Goal: Information Seeking & Learning: Learn about a topic

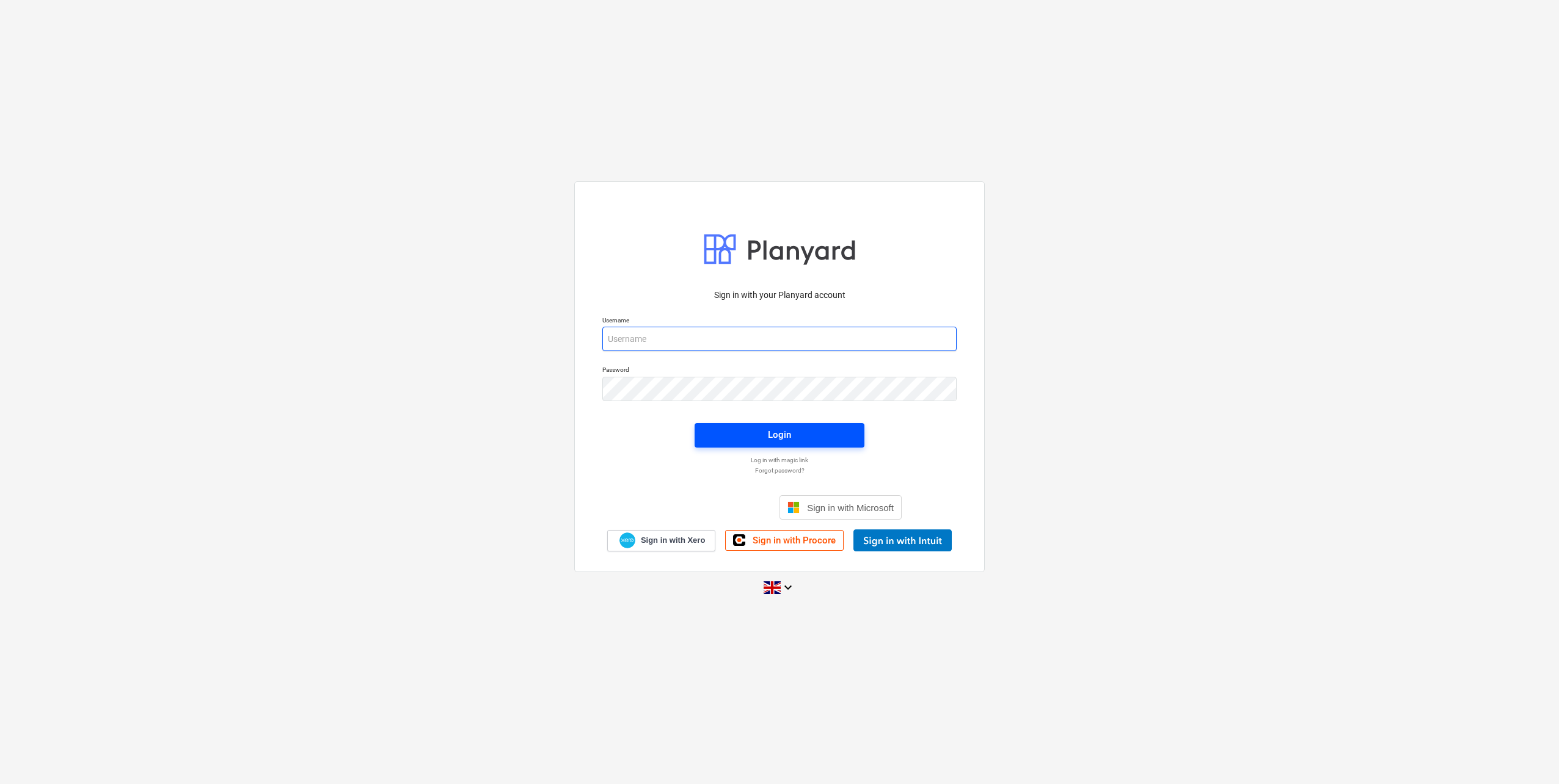
type input "[PERSON_NAME][EMAIL_ADDRESS][DOMAIN_NAME]"
click at [740, 443] on span "Login" at bounding box center [779, 434] width 140 height 16
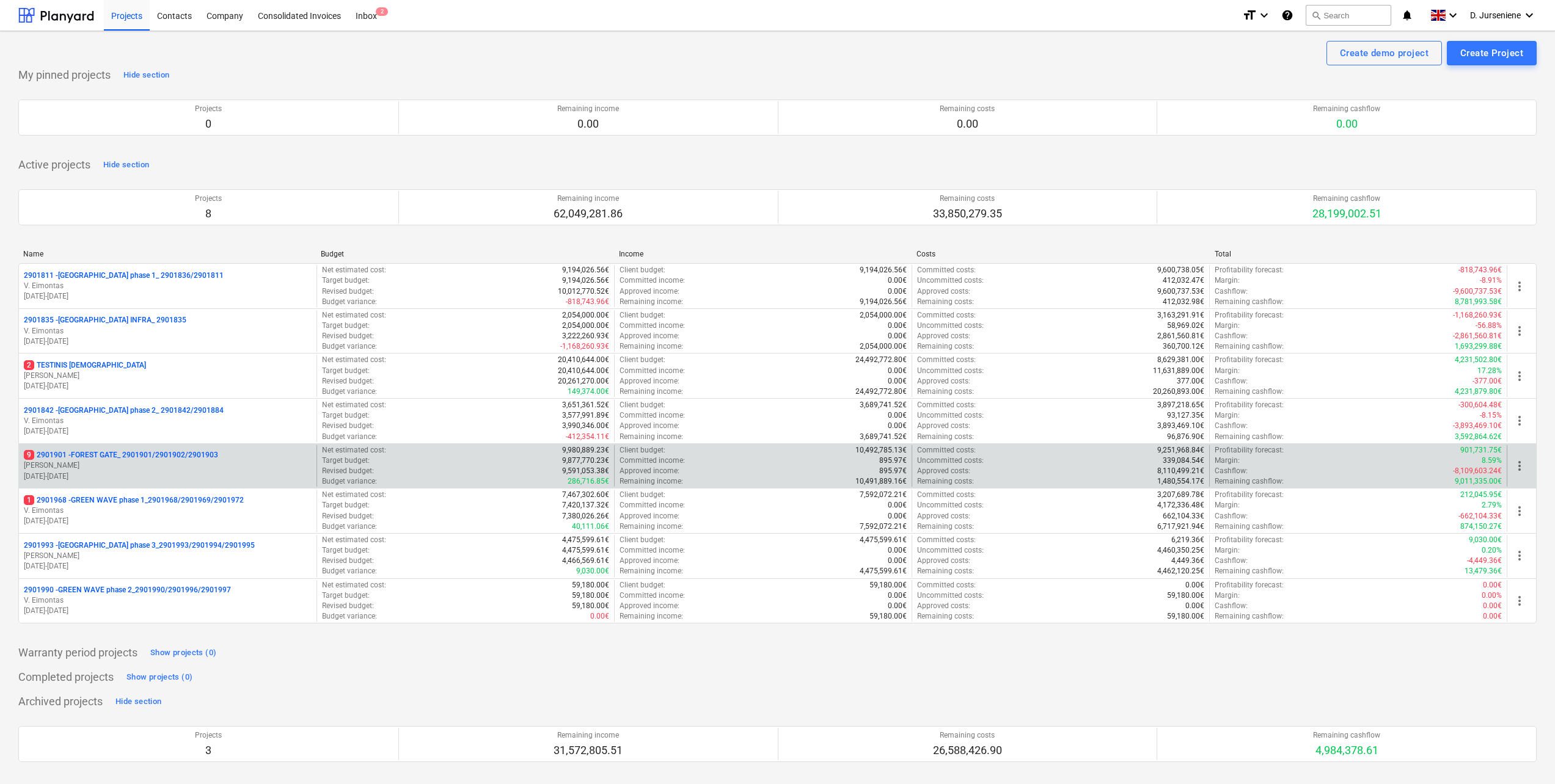
click at [142, 460] on p "9 2901901 - FOREST GATE_ 2901901/2901902/2901903" at bounding box center [121, 455] width 194 height 10
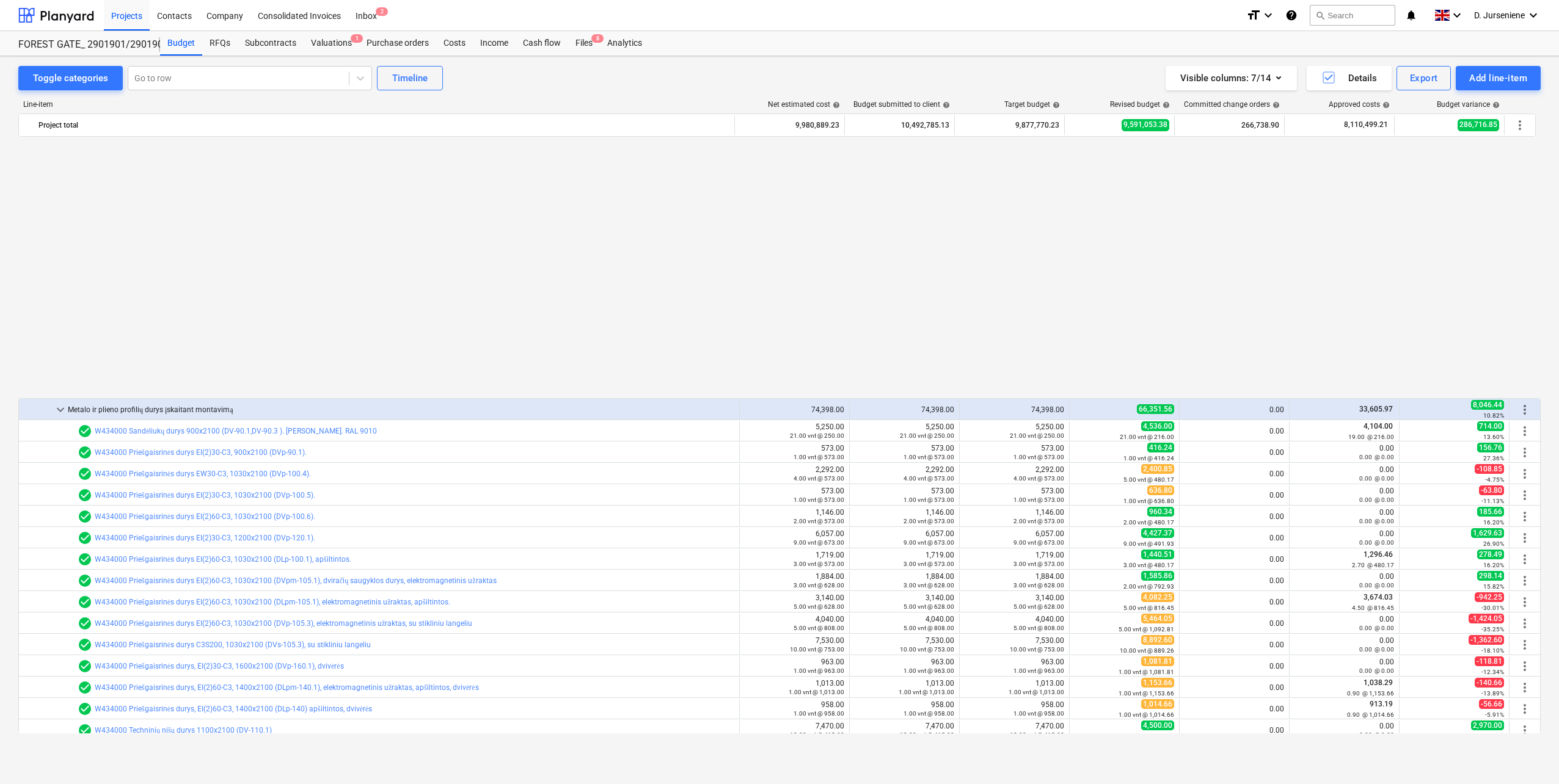
scroll to position [690, 0]
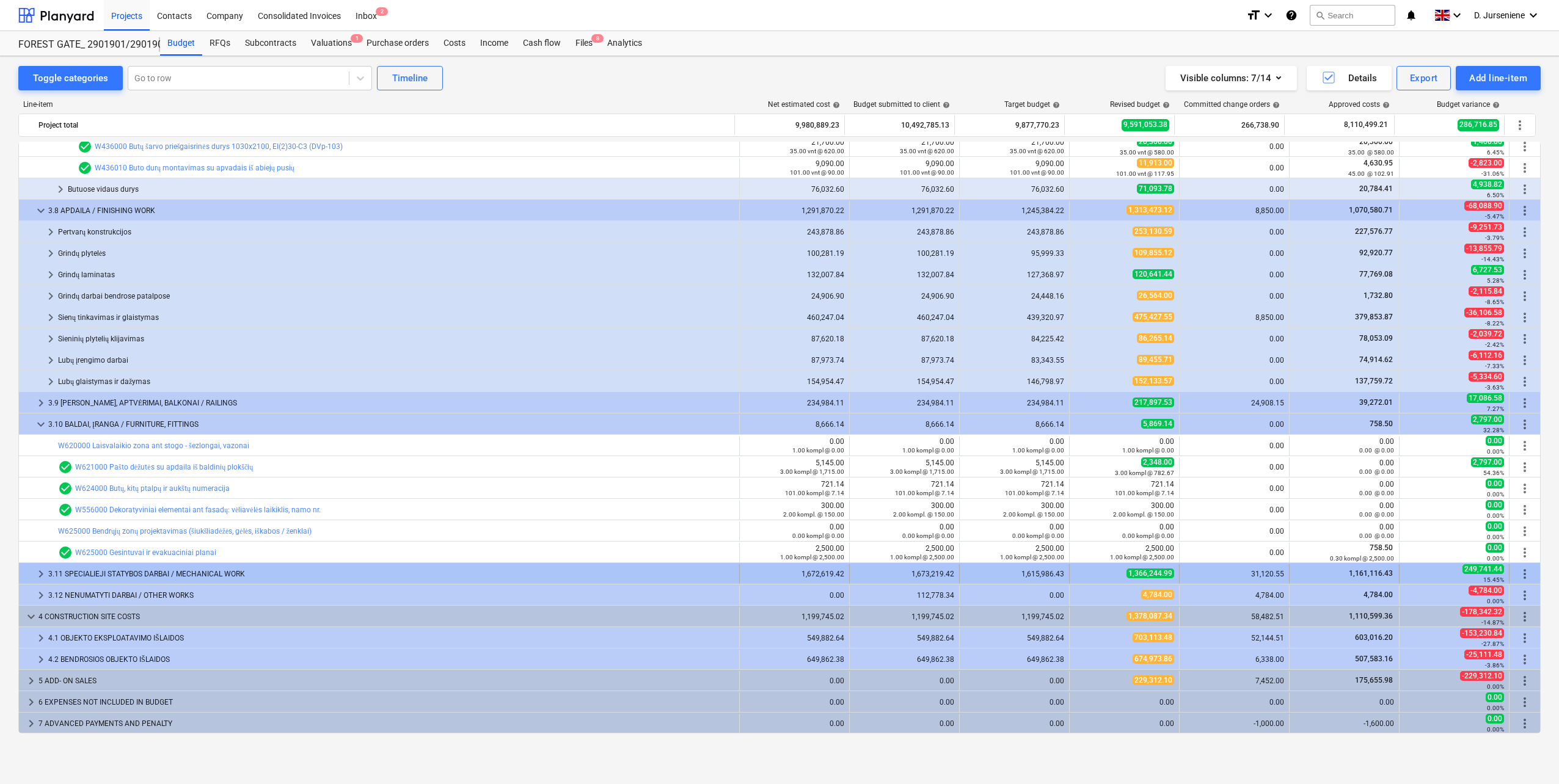
click at [37, 573] on span "keyboard_arrow_right" at bounding box center [40, 573] width 15 height 15
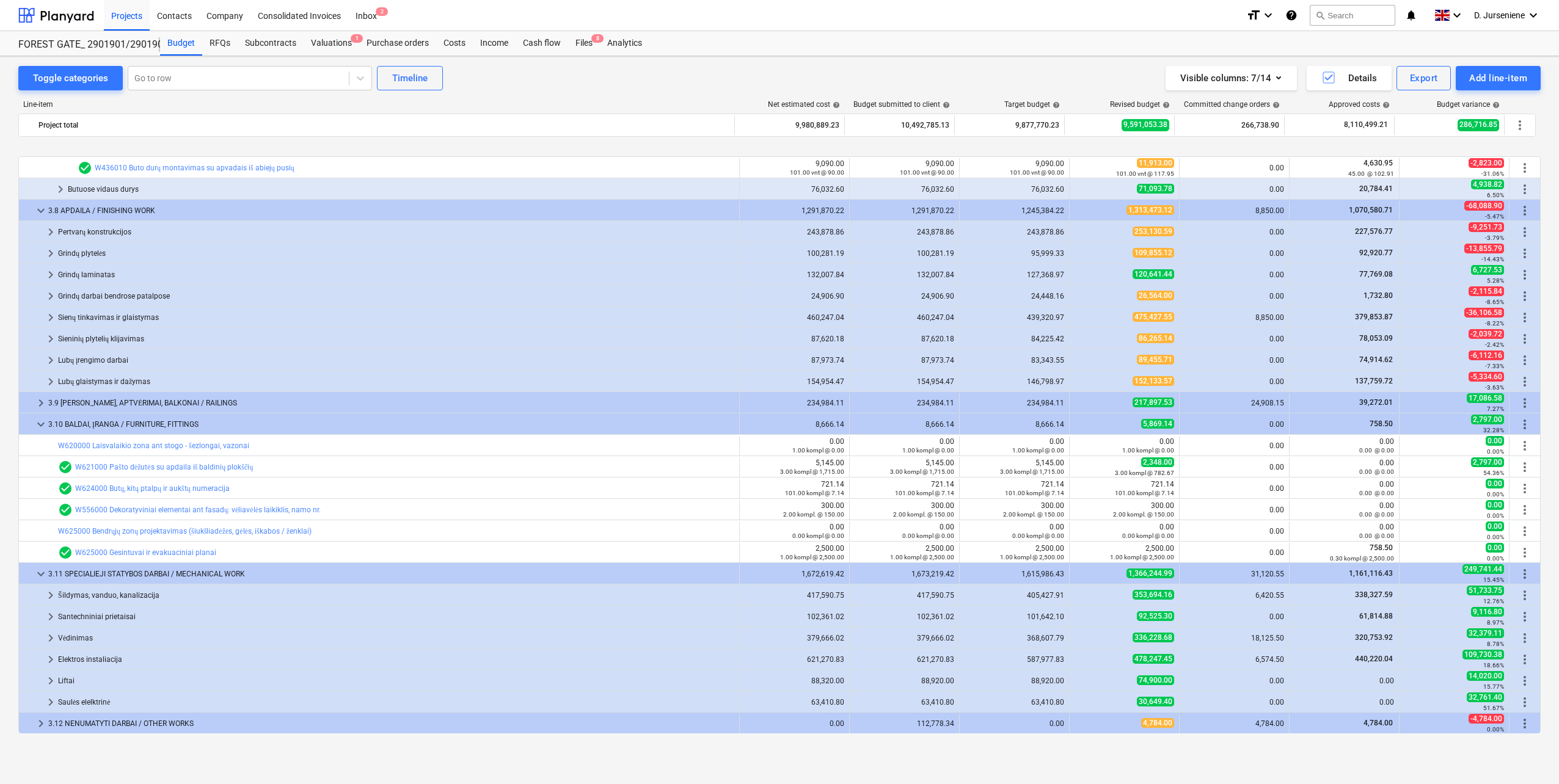
scroll to position [752, 0]
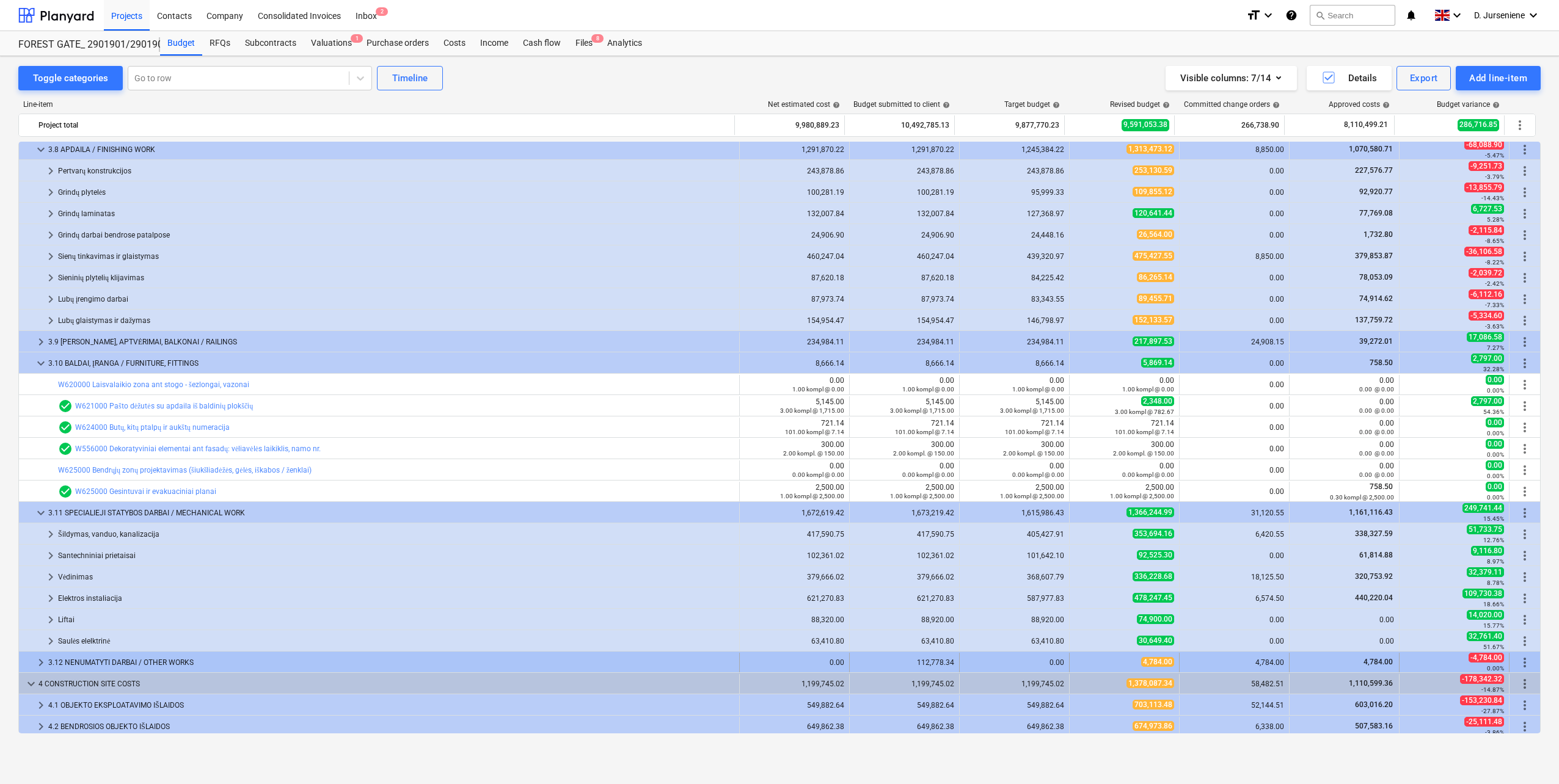
click at [44, 661] on span "keyboard_arrow_right" at bounding box center [40, 662] width 15 height 15
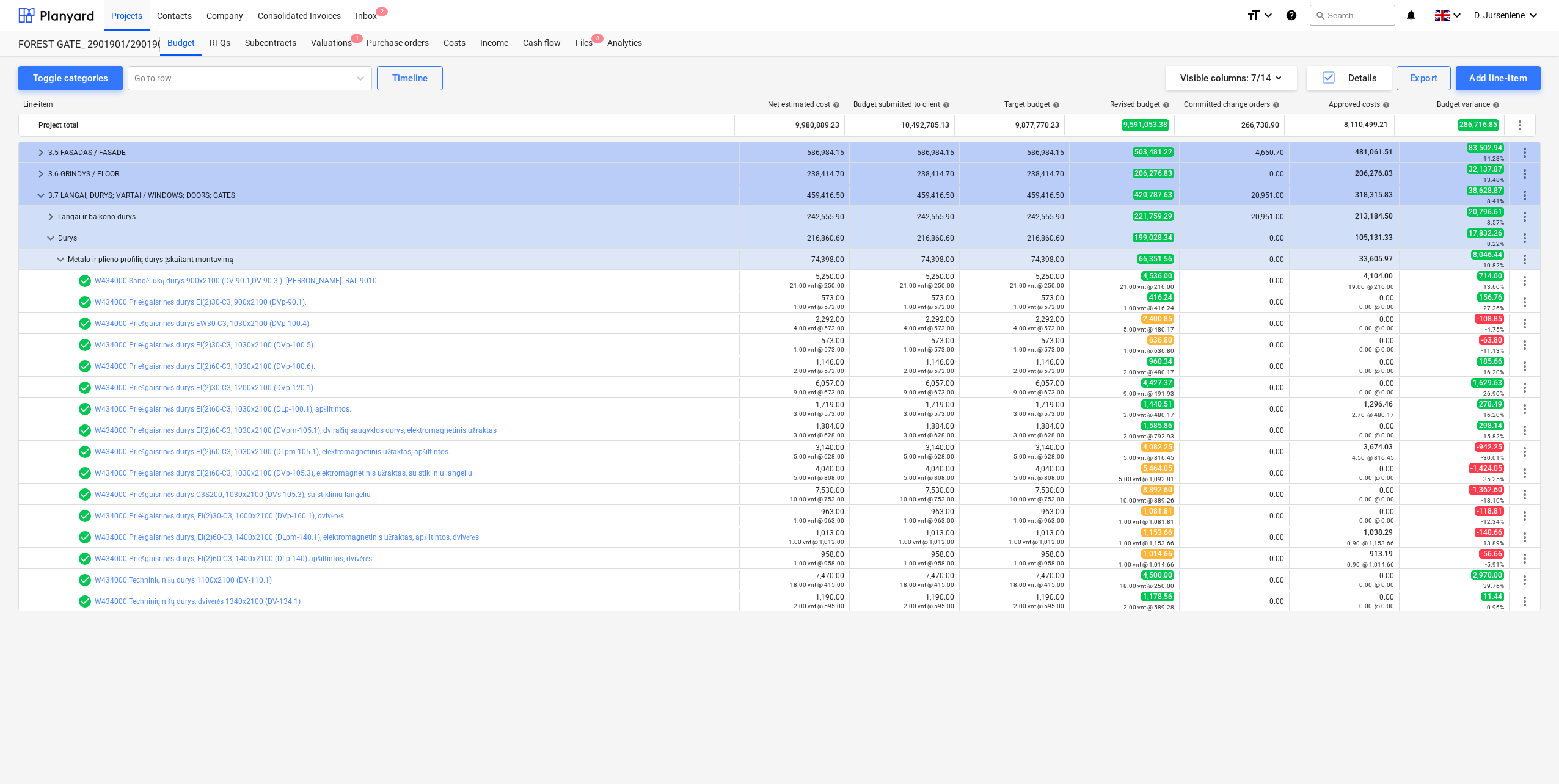
scroll to position [0, 0]
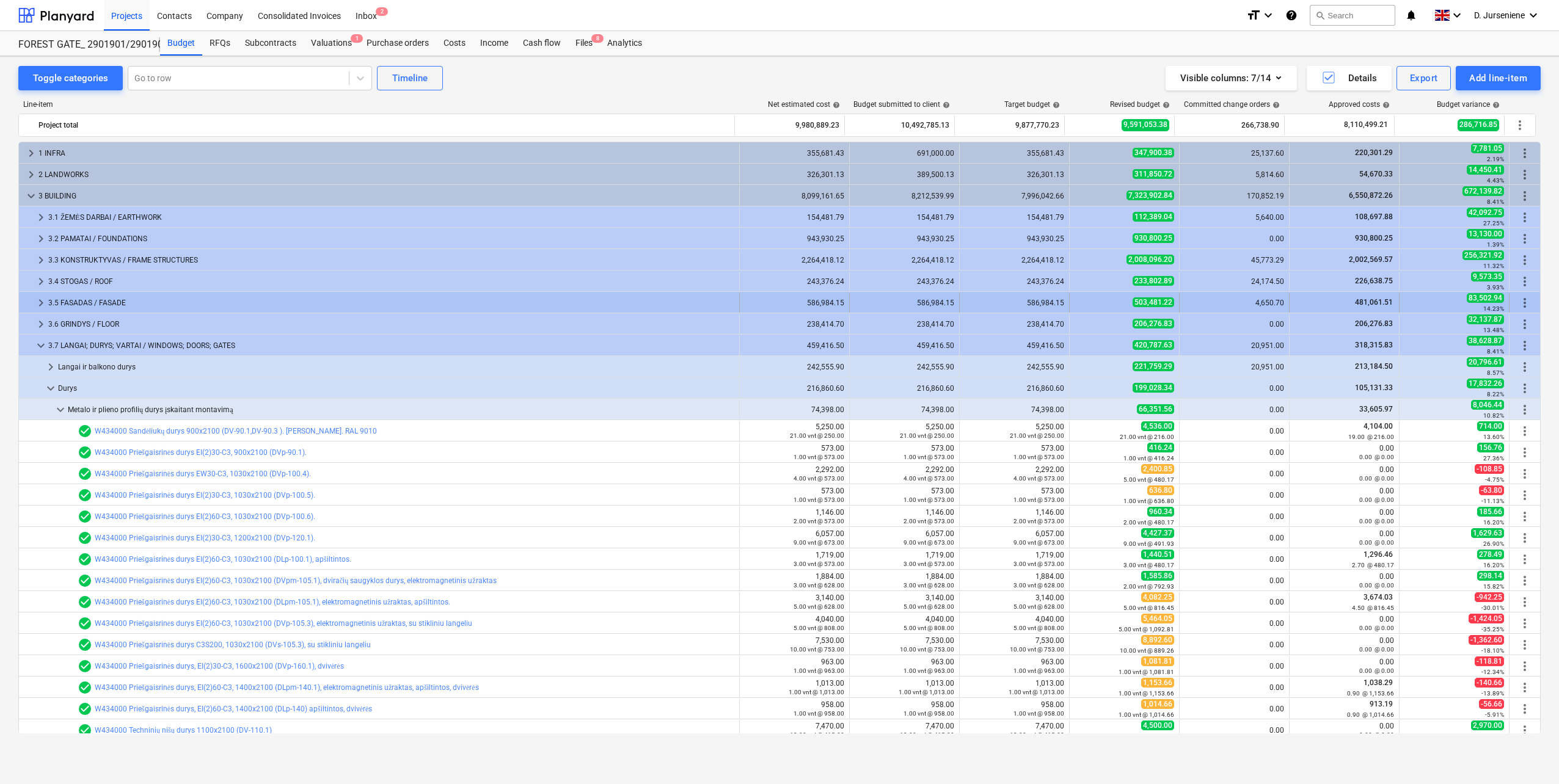
click at [35, 304] on span "keyboard_arrow_right" at bounding box center [40, 302] width 15 height 15
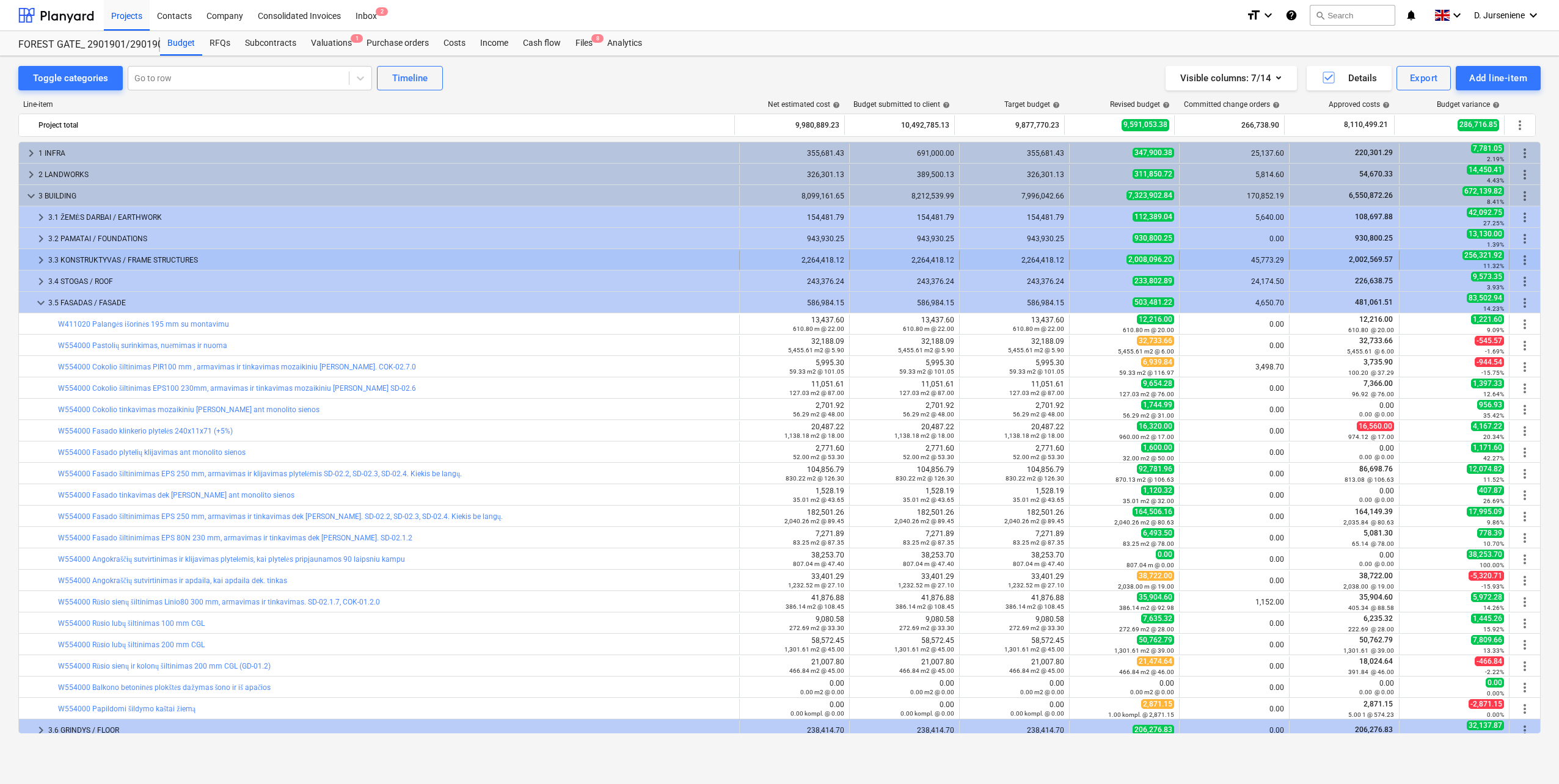
click at [64, 258] on div "3.3 KONSTRUKTYVAS / FRAME STRUCTURES" at bounding box center [391, 260] width 686 height 20
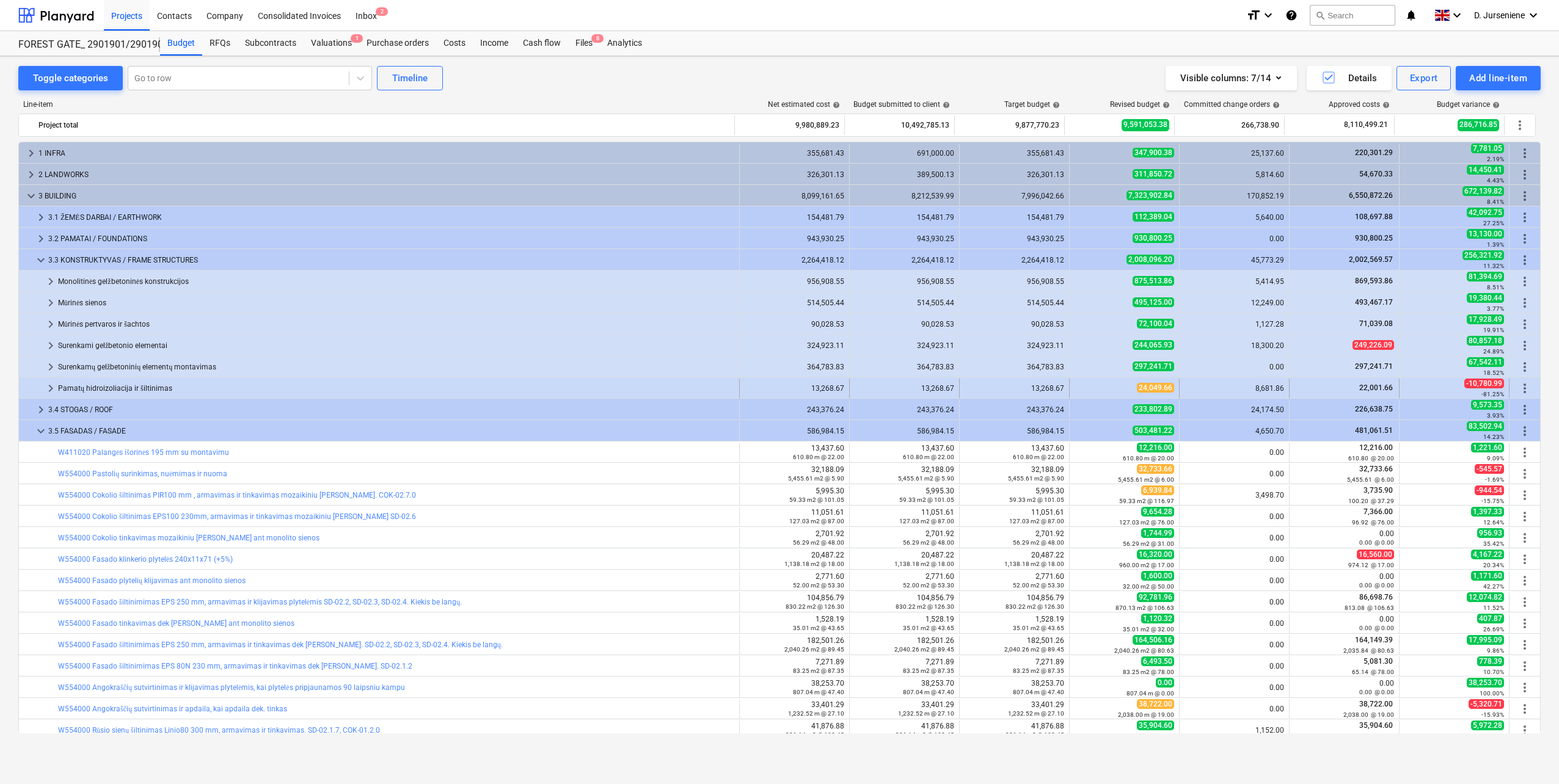
click at [76, 384] on div "Pamatų hidroizoliacija ir šiltinimas" at bounding box center [396, 388] width 676 height 20
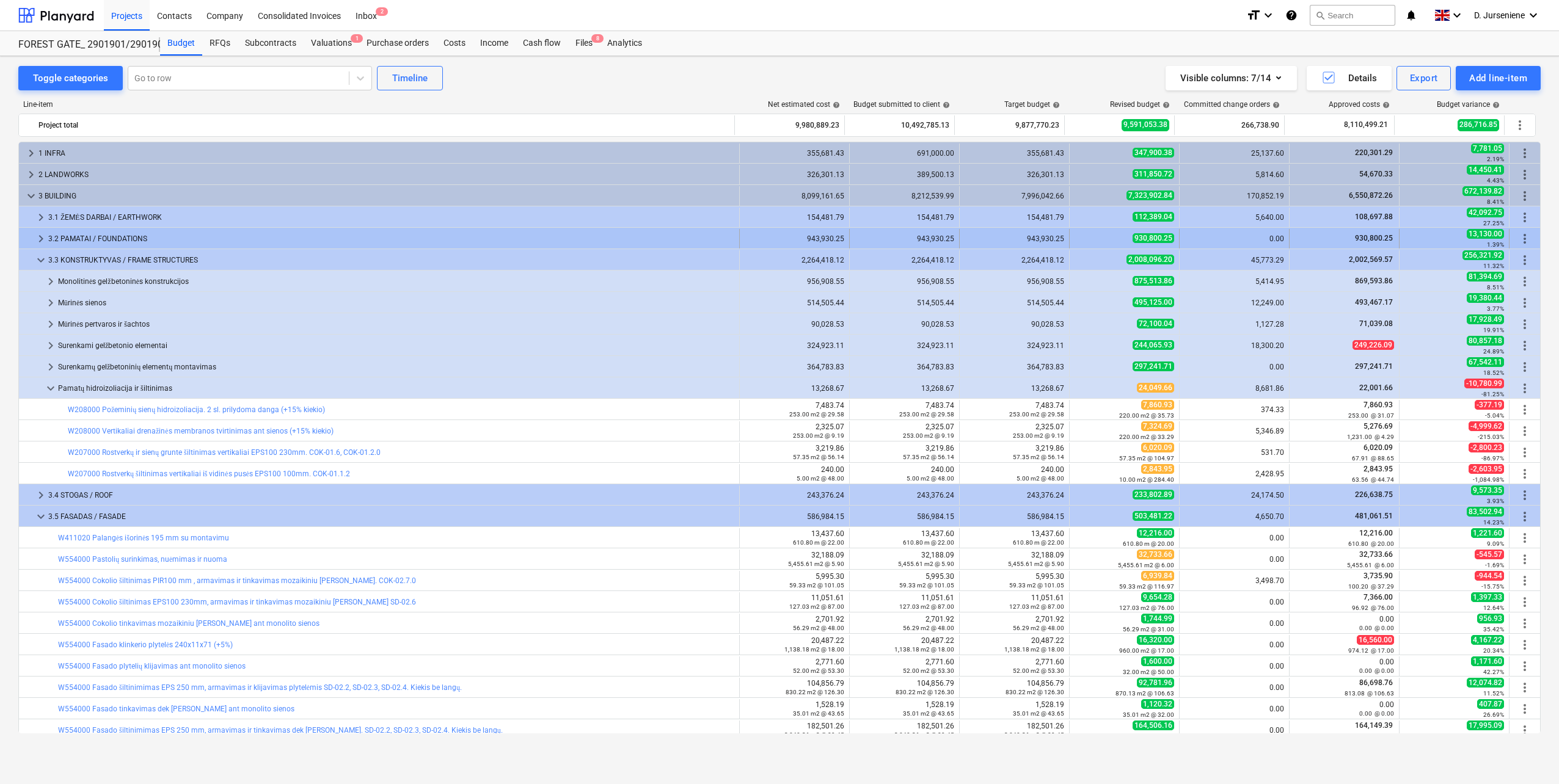
click at [100, 235] on div "3.2 PAMATAI / FOUNDATIONS" at bounding box center [391, 238] width 686 height 20
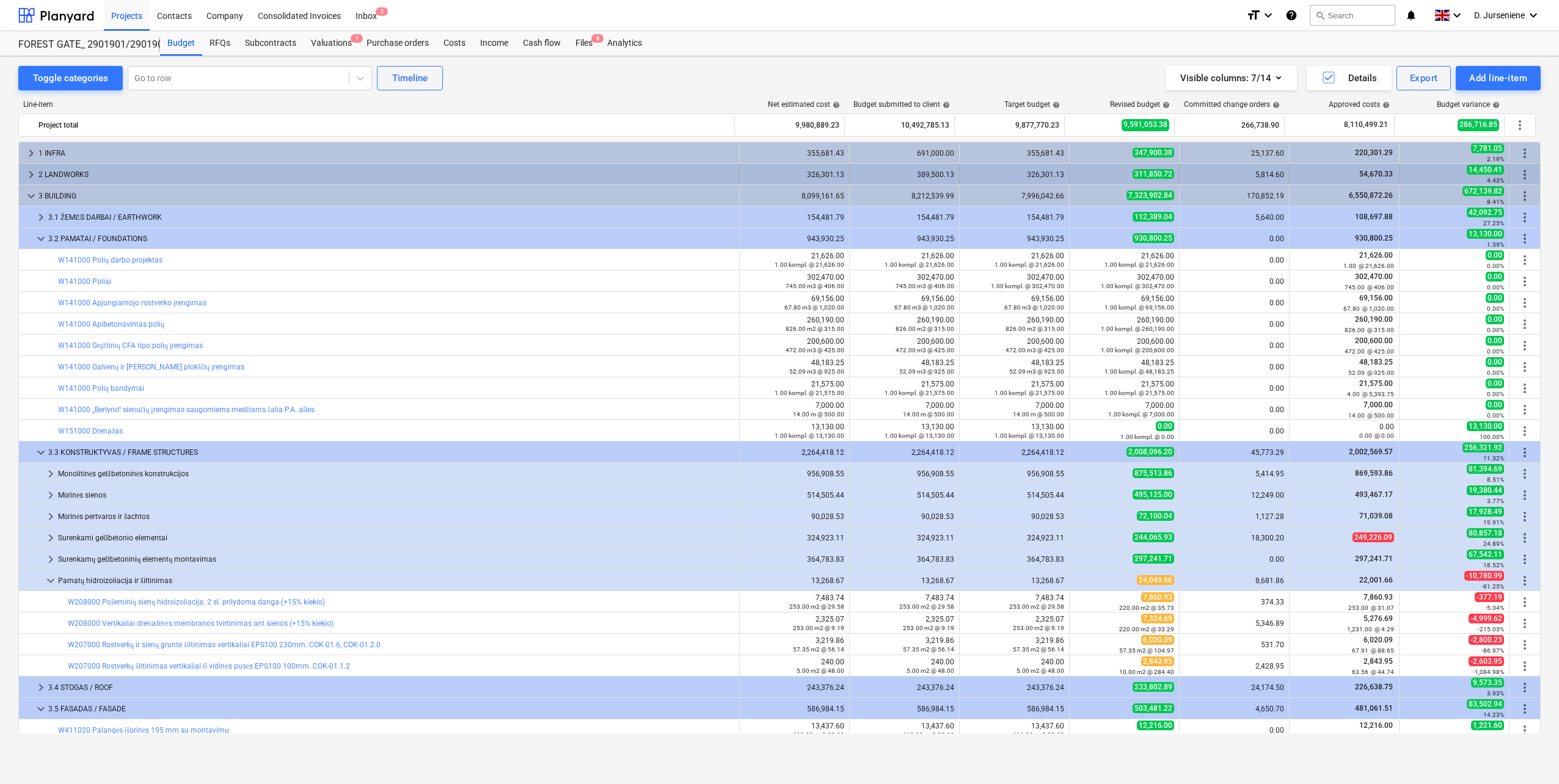
click at [63, 171] on div "2 LANDWORKS" at bounding box center [386, 175] width 696 height 20
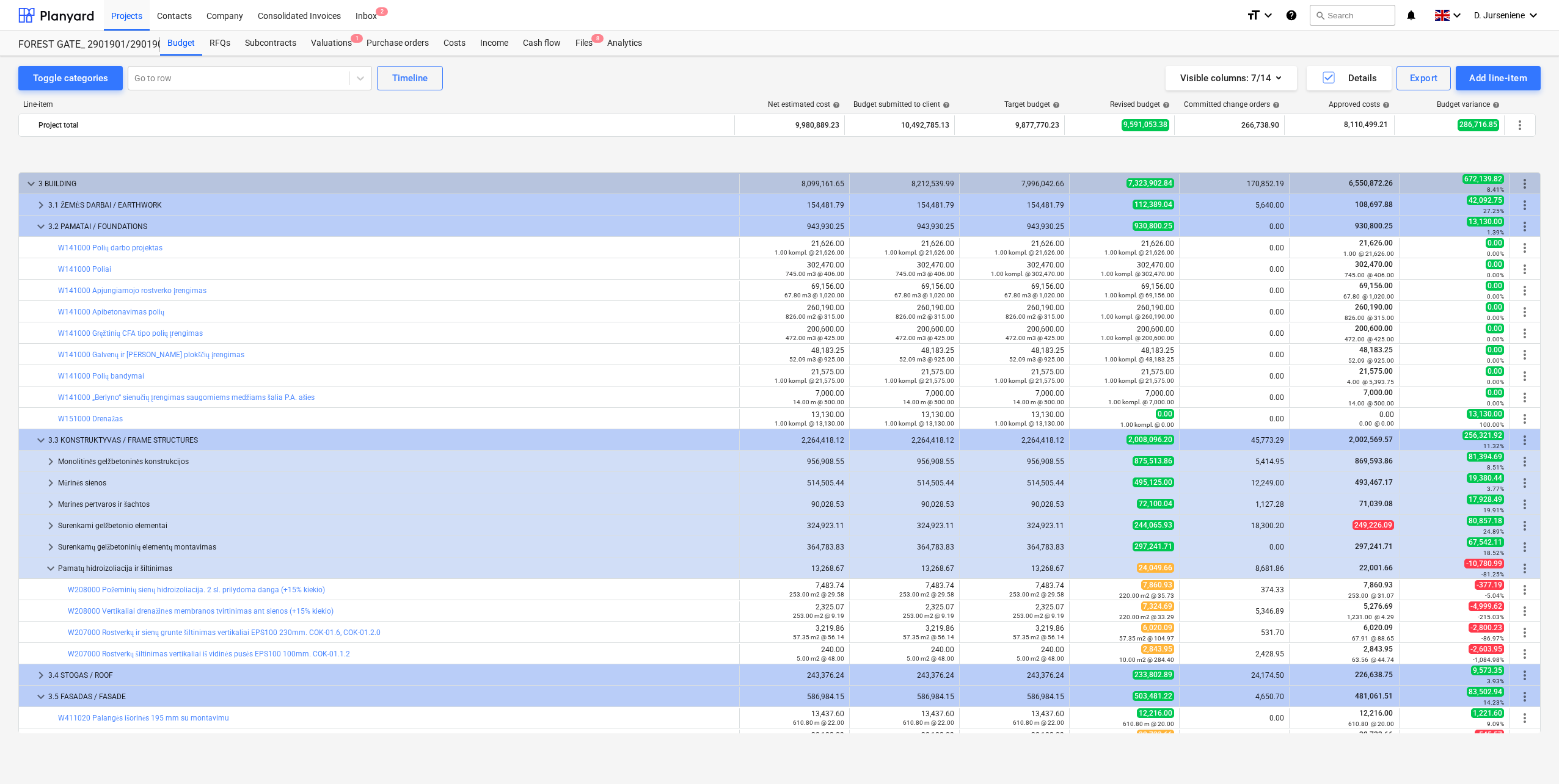
scroll to position [244, 0]
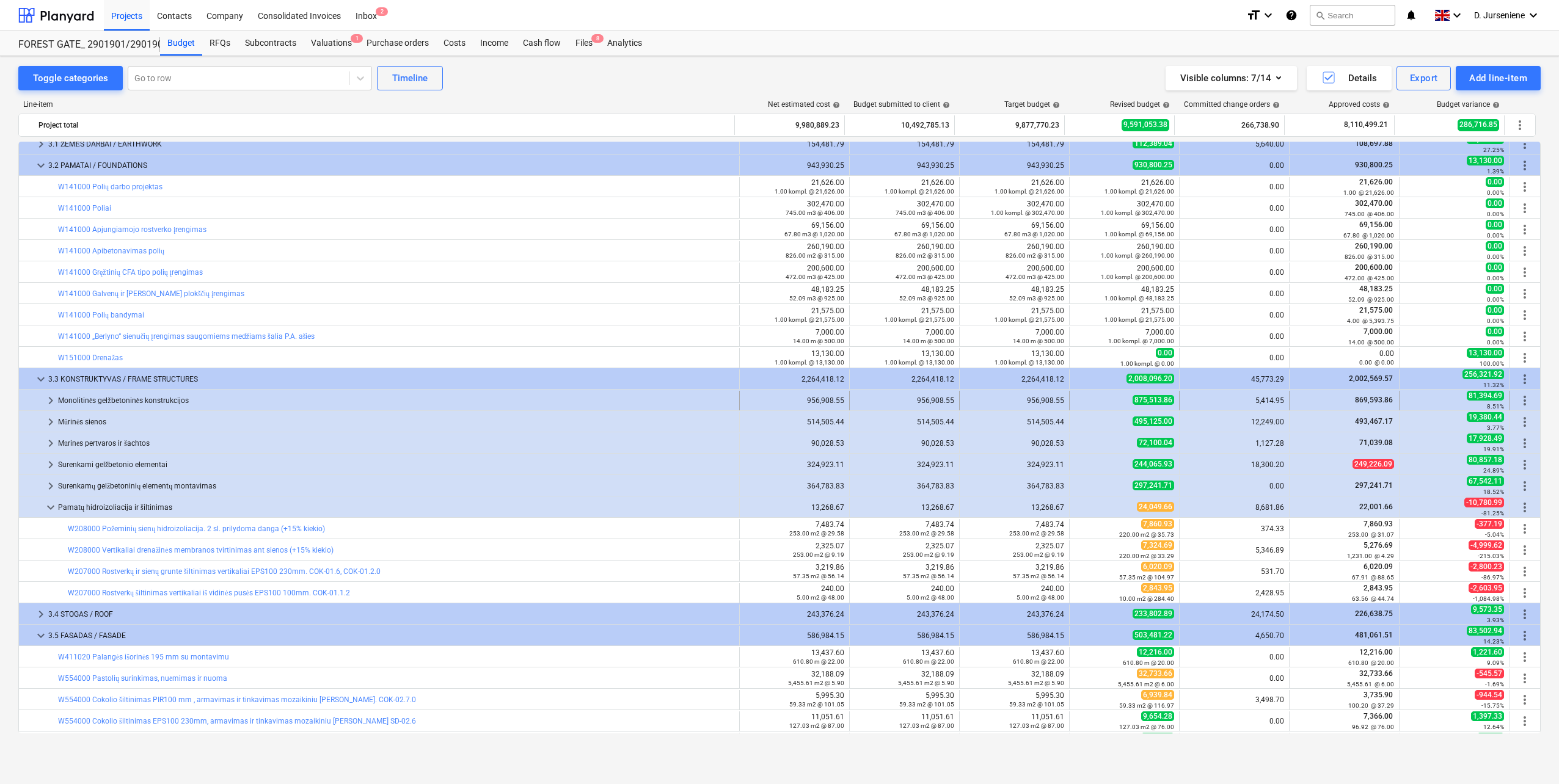
click at [99, 404] on div "Monolitinės gelžbetoninės konstrukcijos" at bounding box center [396, 400] width 676 height 20
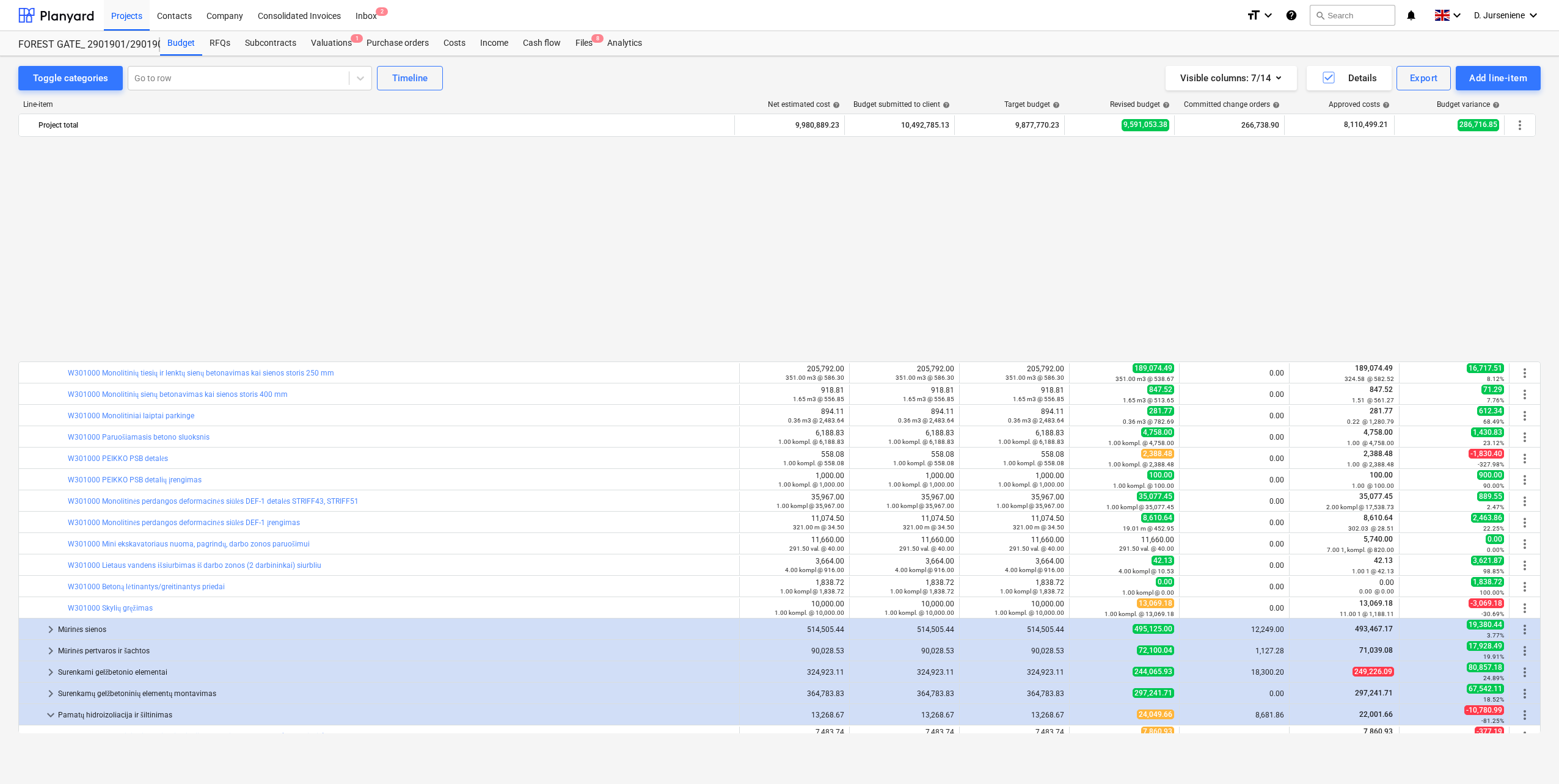
scroll to position [794, 0]
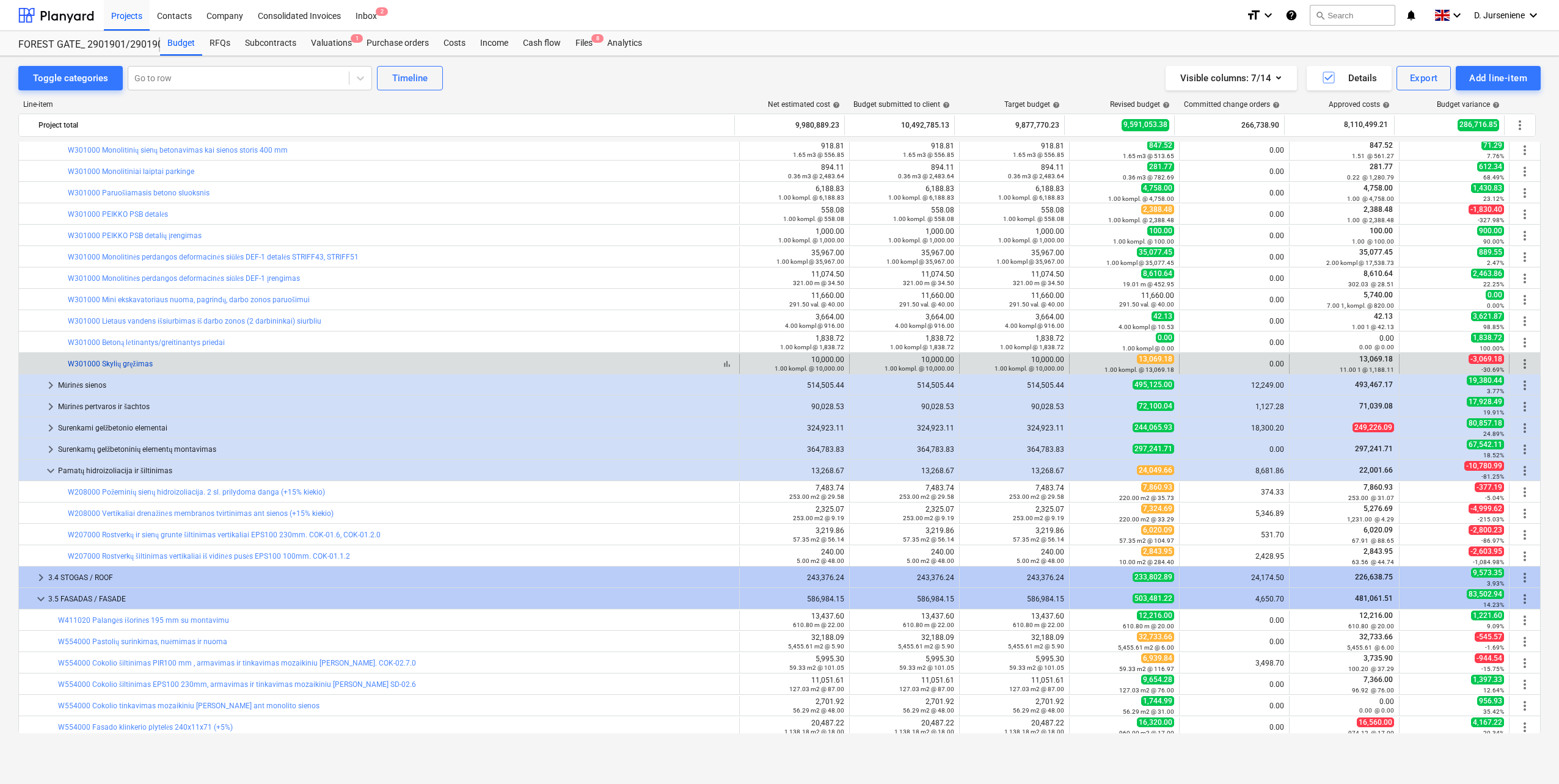
click at [92, 367] on link "W301000 Skylių gręžimas" at bounding box center [110, 364] width 85 height 9
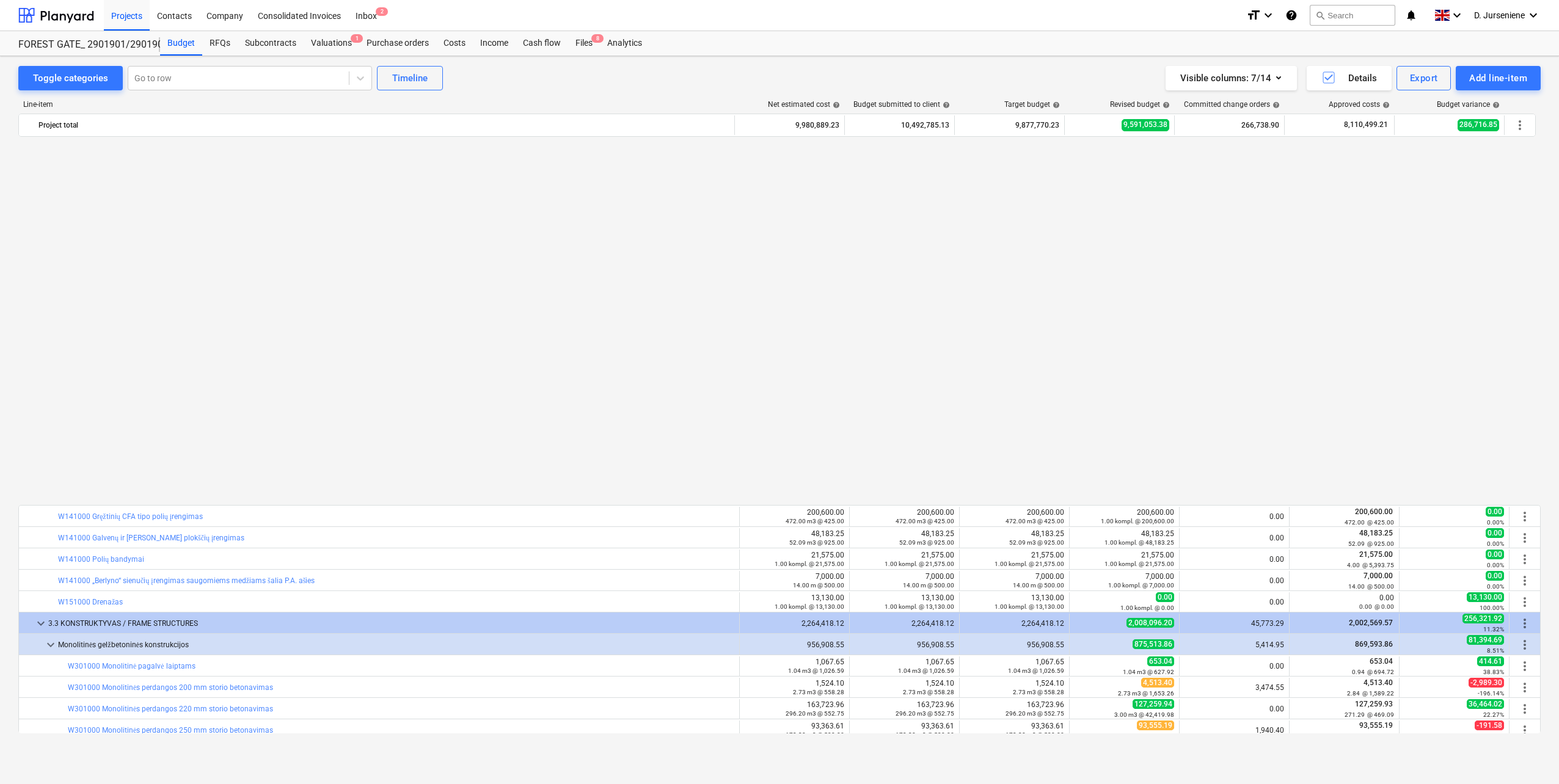
scroll to position [794, 0]
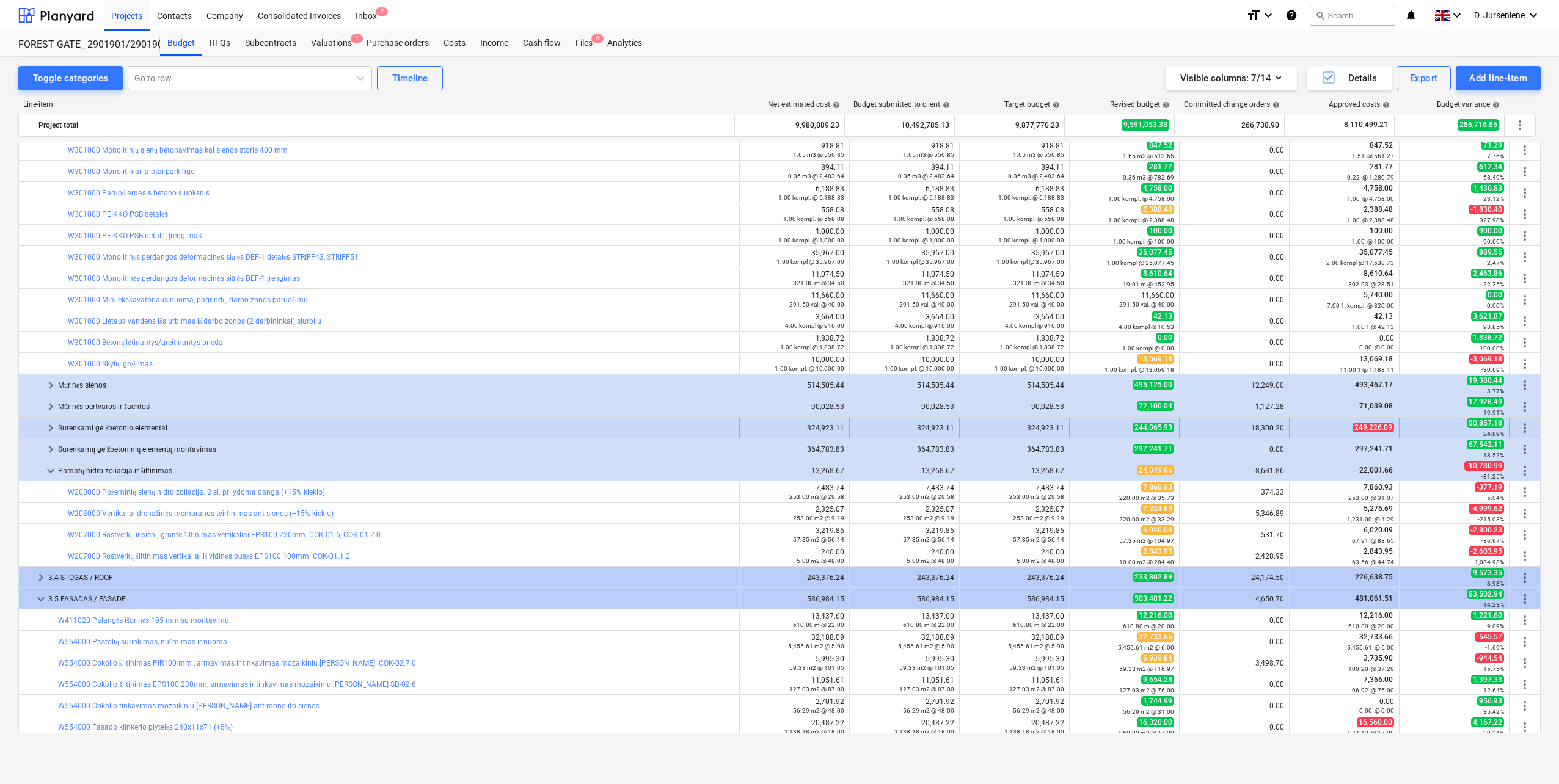
click at [118, 426] on div "Surenkami gelžbetonio elementai" at bounding box center [396, 428] width 676 height 20
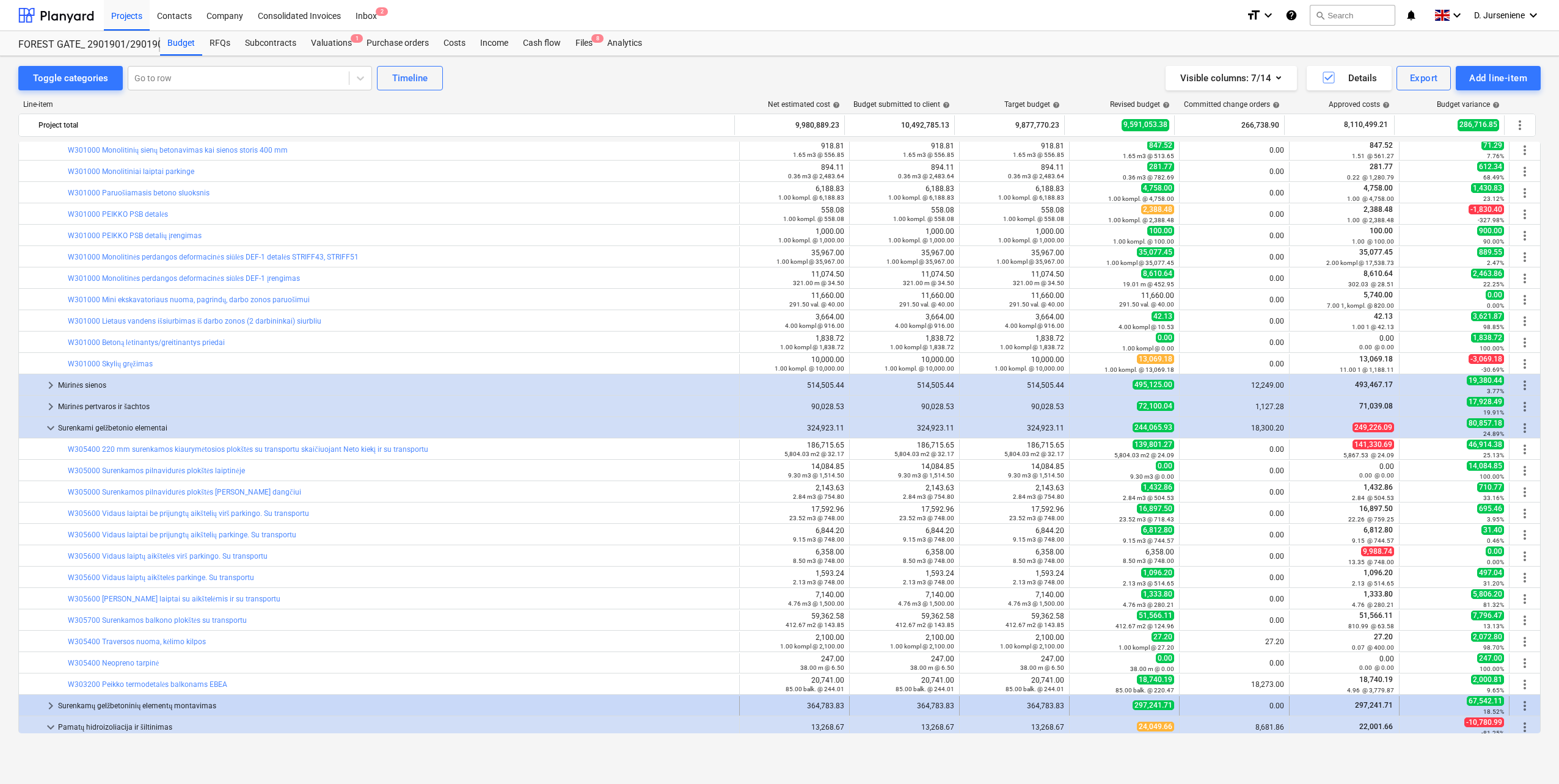
click at [128, 711] on div "Surenkamų gelžbetoninių elementų montavimas" at bounding box center [396, 706] width 676 height 20
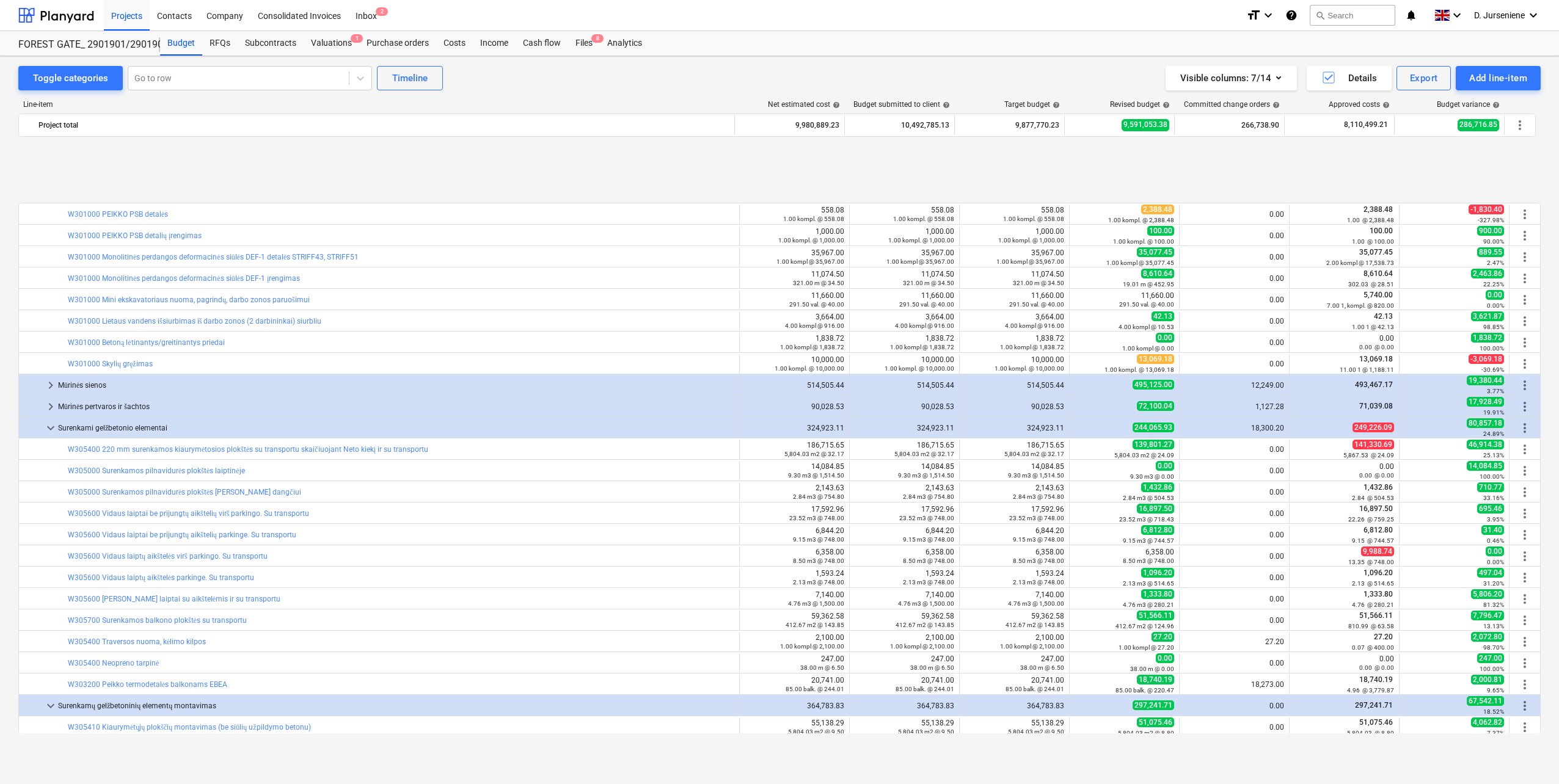
scroll to position [1588, 0]
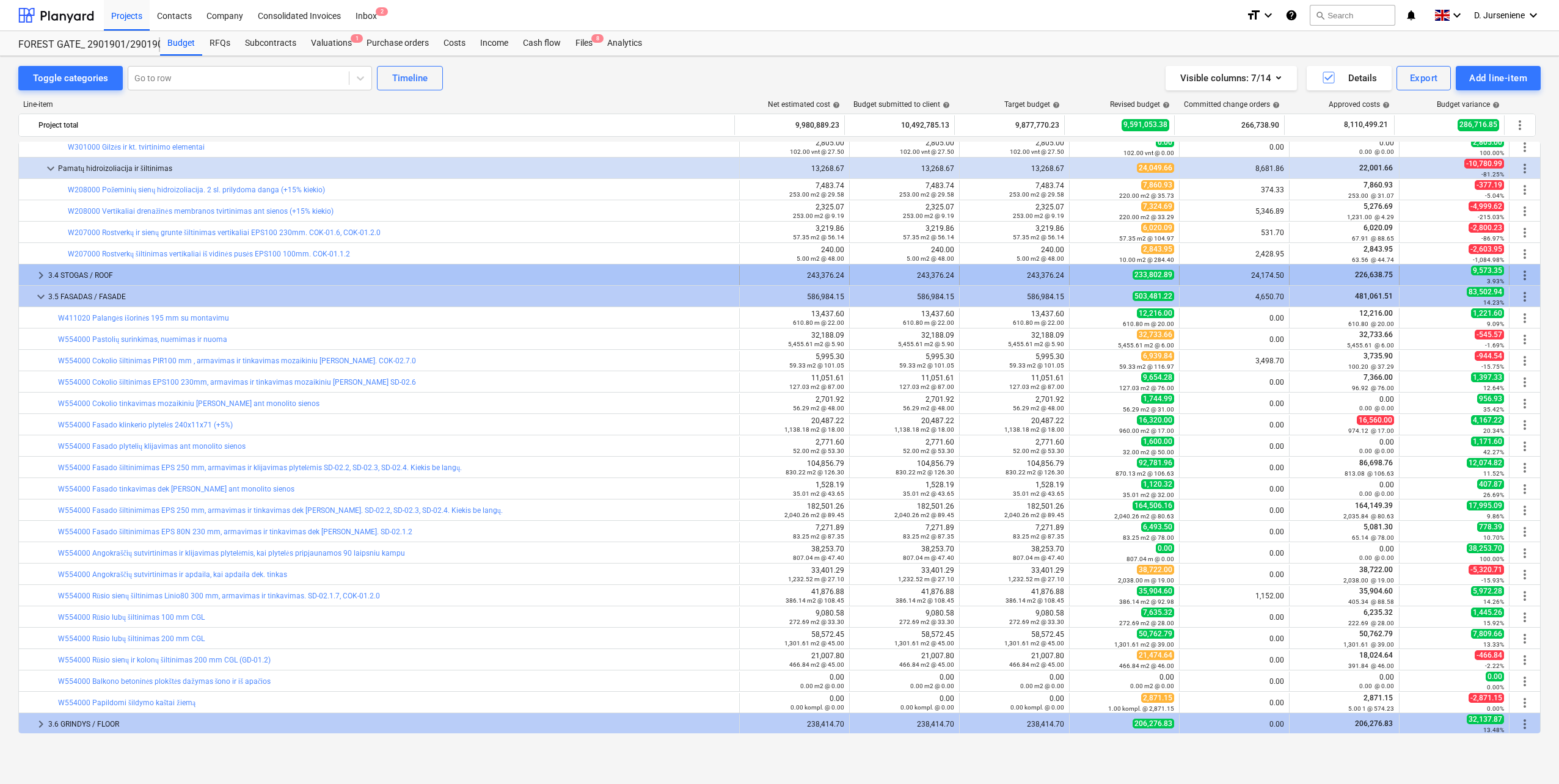
click at [80, 274] on div "3.4 STOGAS / ROOF" at bounding box center [391, 275] width 686 height 20
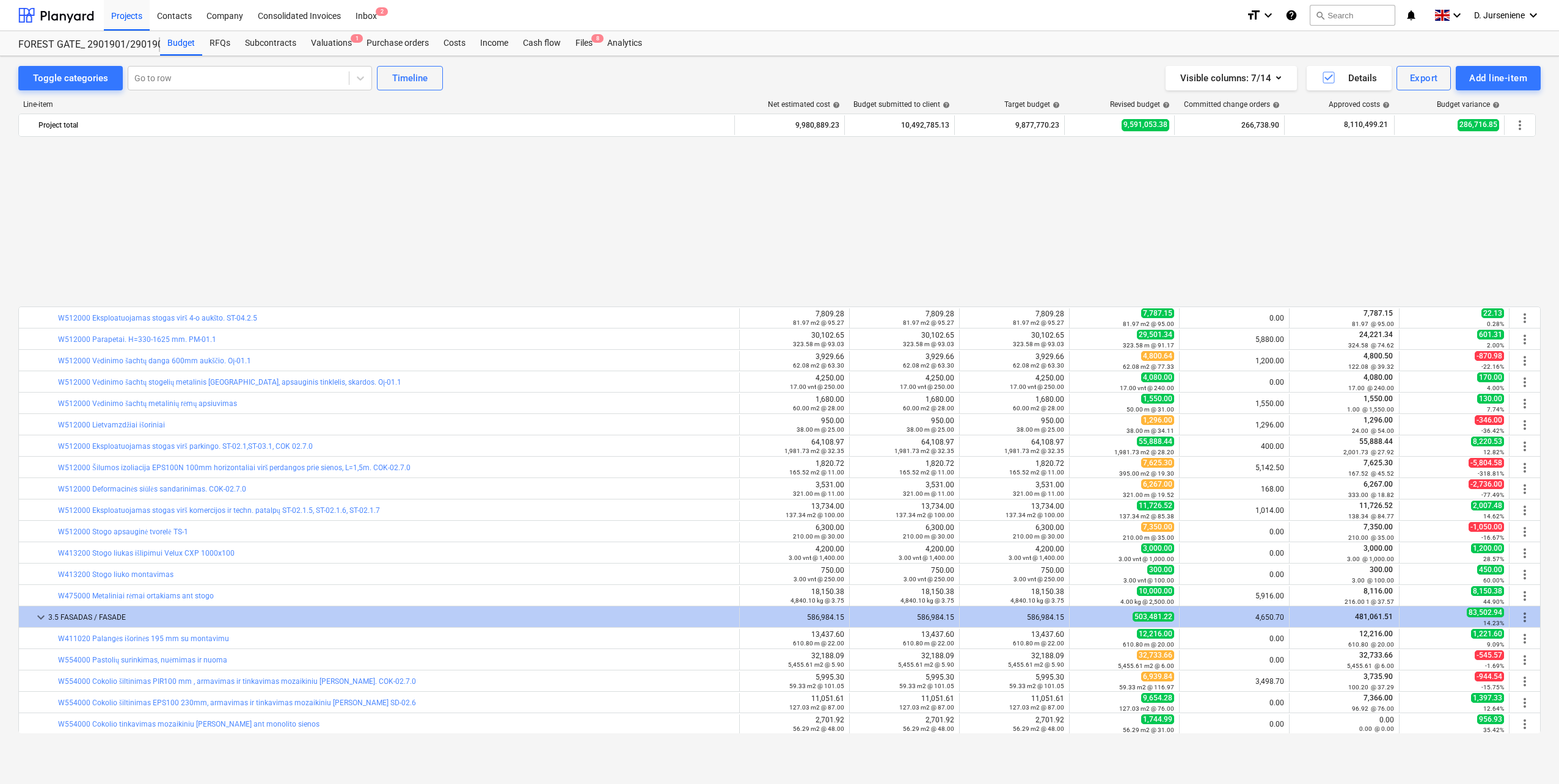
scroll to position [2198, 0]
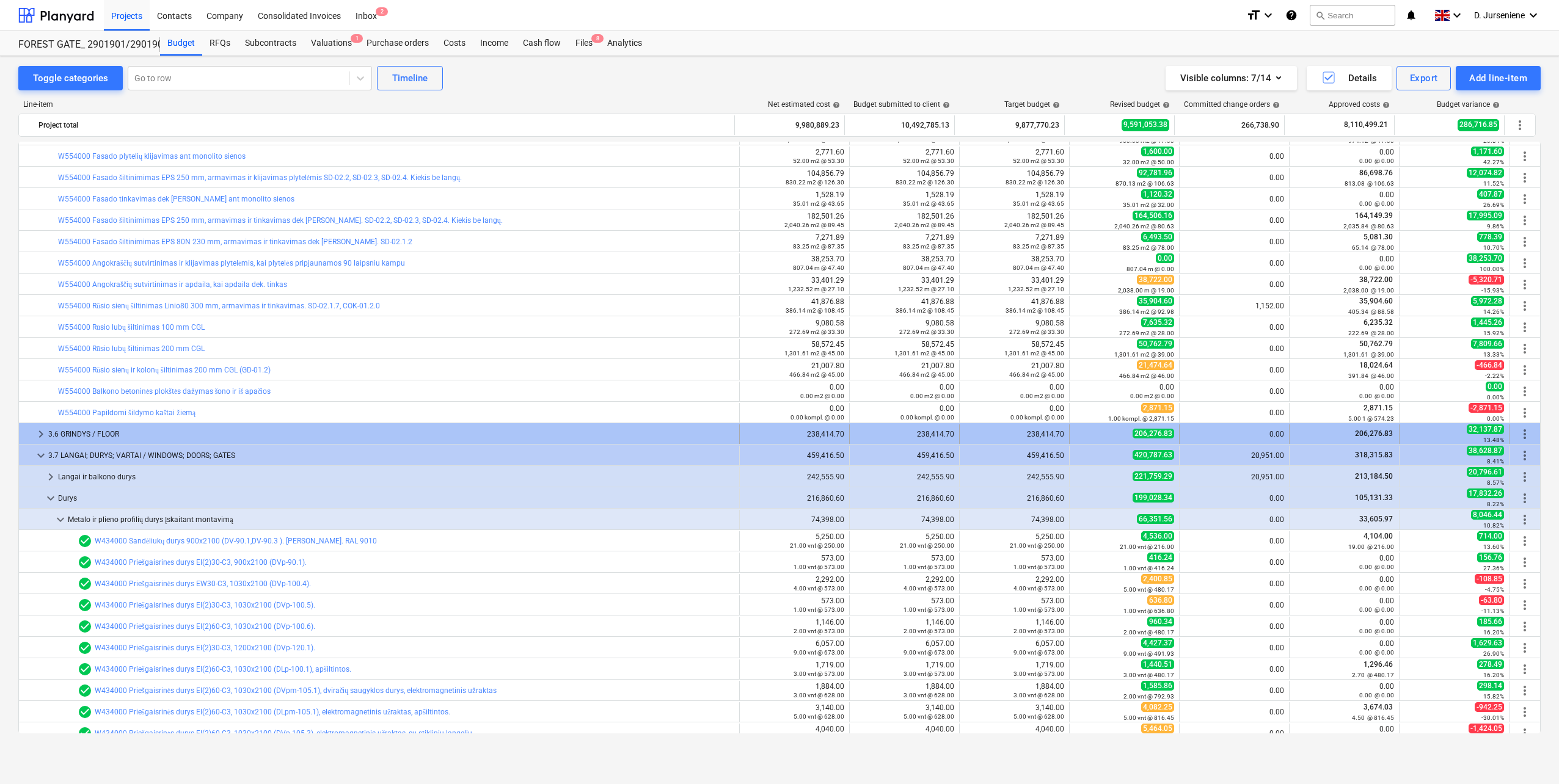
click at [71, 436] on div "3.6 GRINDYS / FLOOR" at bounding box center [391, 434] width 686 height 20
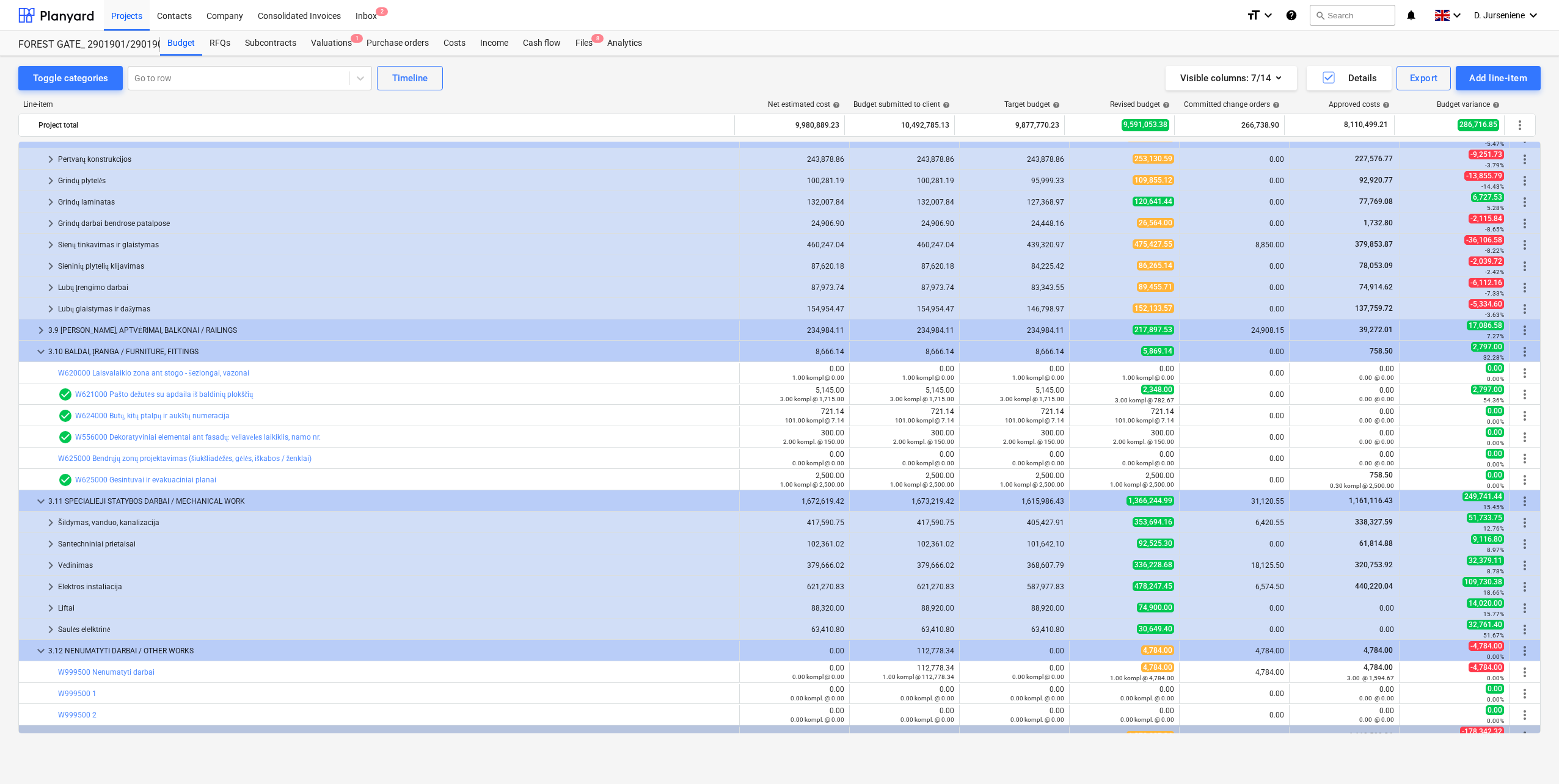
scroll to position [3234, 0]
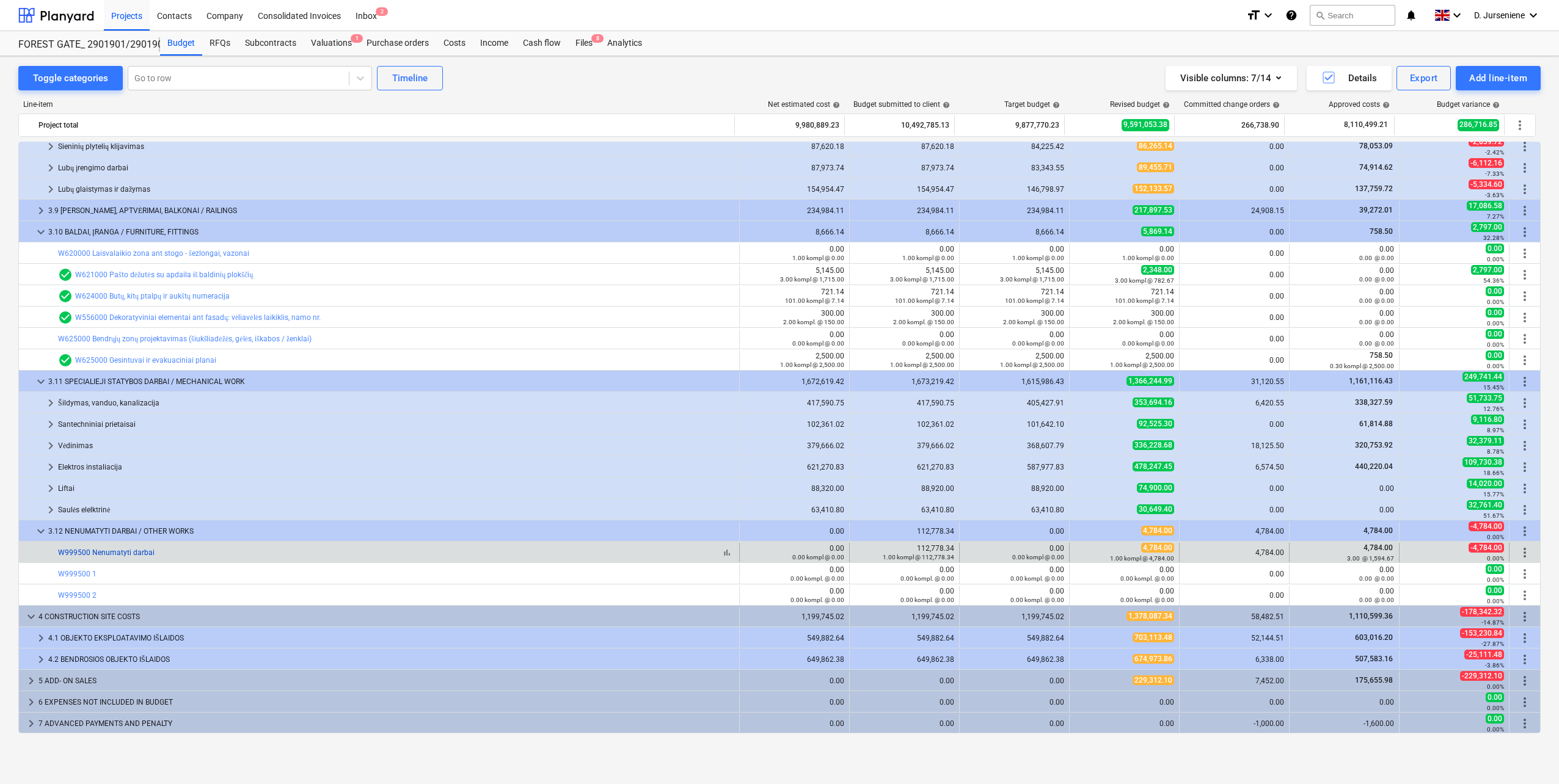
click at [100, 551] on link "W999500 Nenumatyti darbai" at bounding box center [106, 553] width 97 height 9
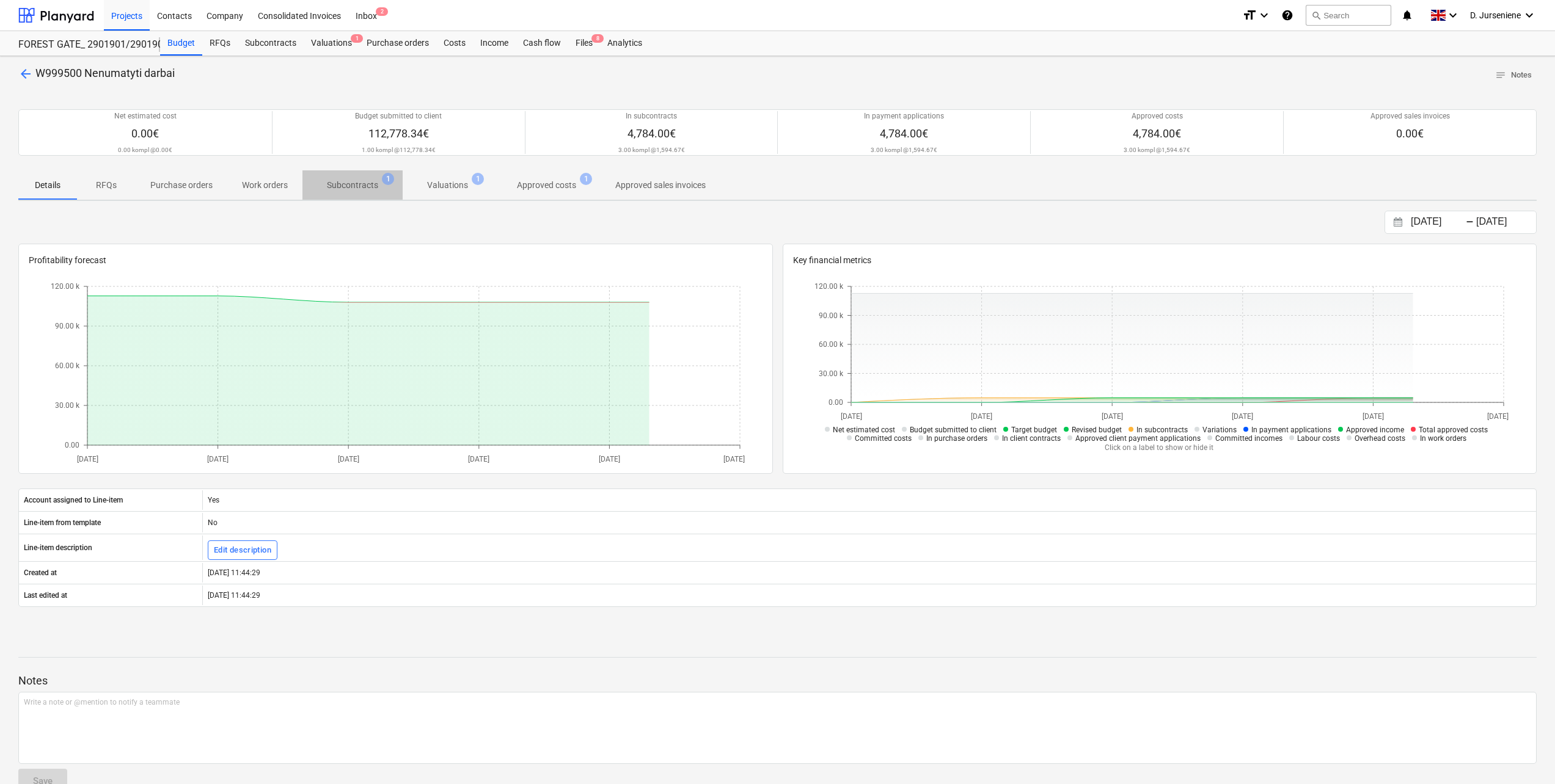
click at [339, 187] on p "Subcontracts" at bounding box center [352, 185] width 51 height 13
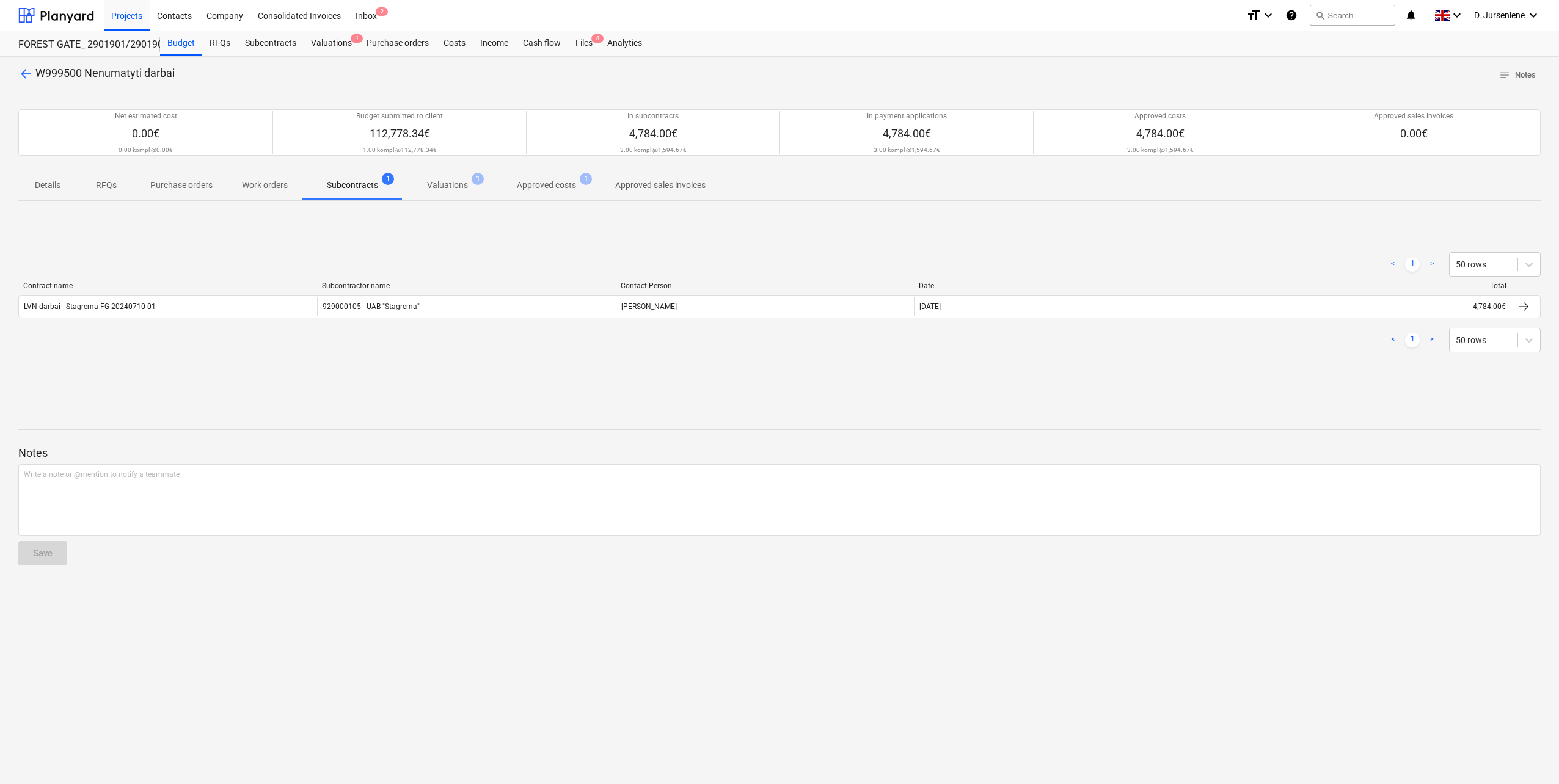
click at [436, 190] on p "Valuations" at bounding box center [447, 185] width 41 height 13
click at [545, 188] on p "Approved costs" at bounding box center [546, 185] width 59 height 13
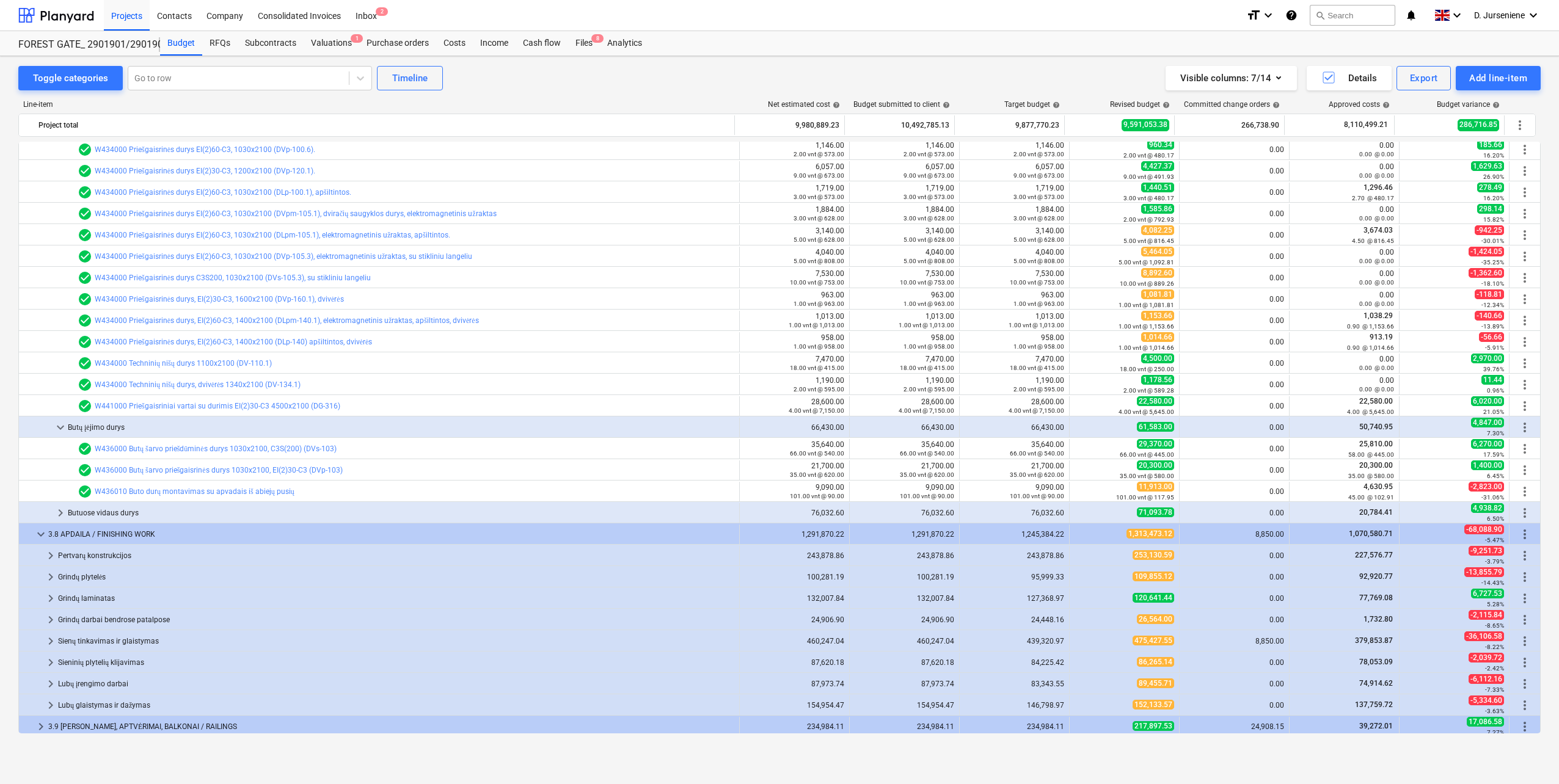
scroll to position [2779, 0]
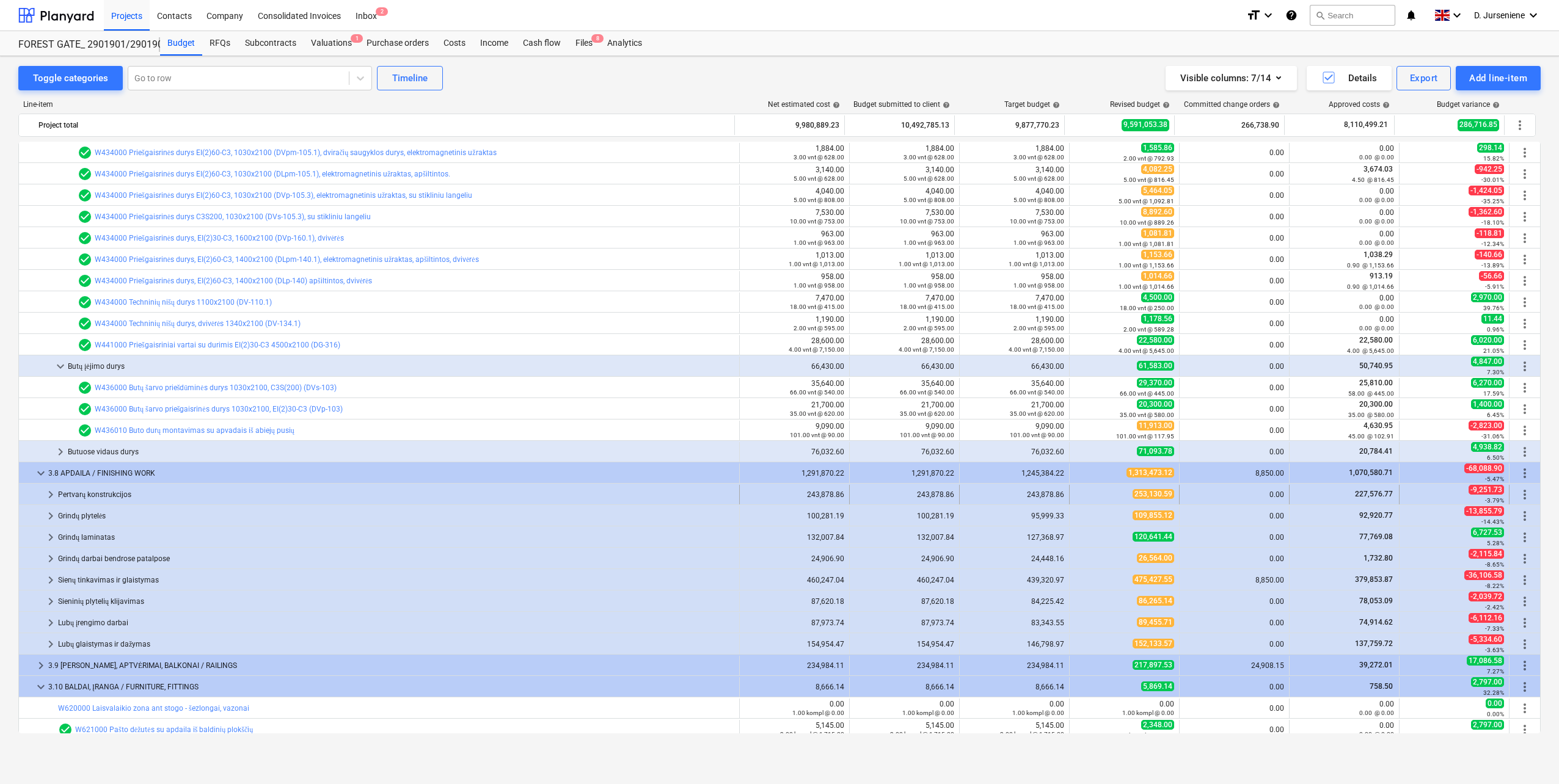
click at [83, 491] on div "Pertvarų konstrukcijos" at bounding box center [396, 494] width 676 height 20
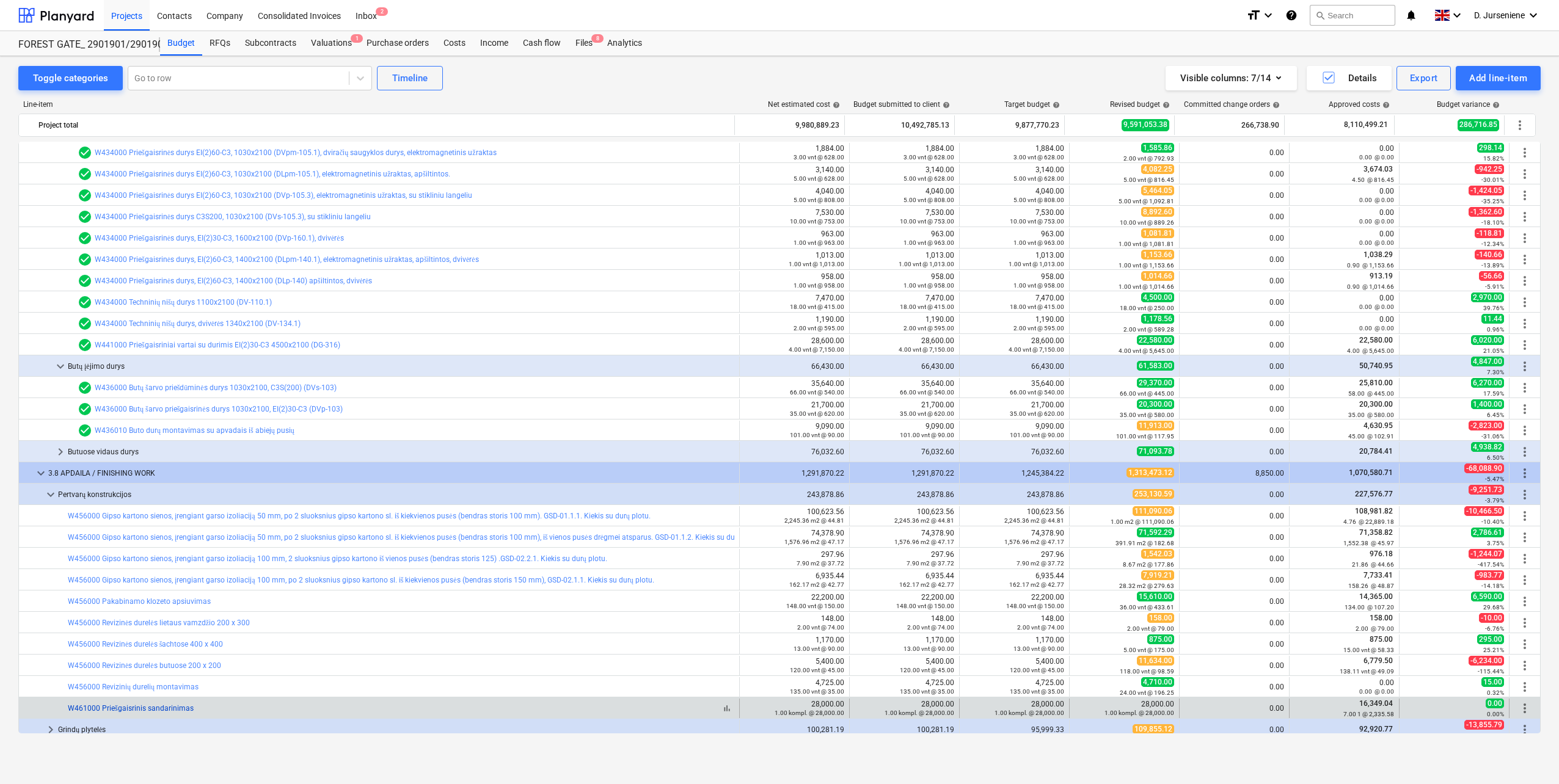
click at [163, 707] on link "W461000 Priešgaisrinis sandarinimas" at bounding box center [130, 709] width 126 height 9
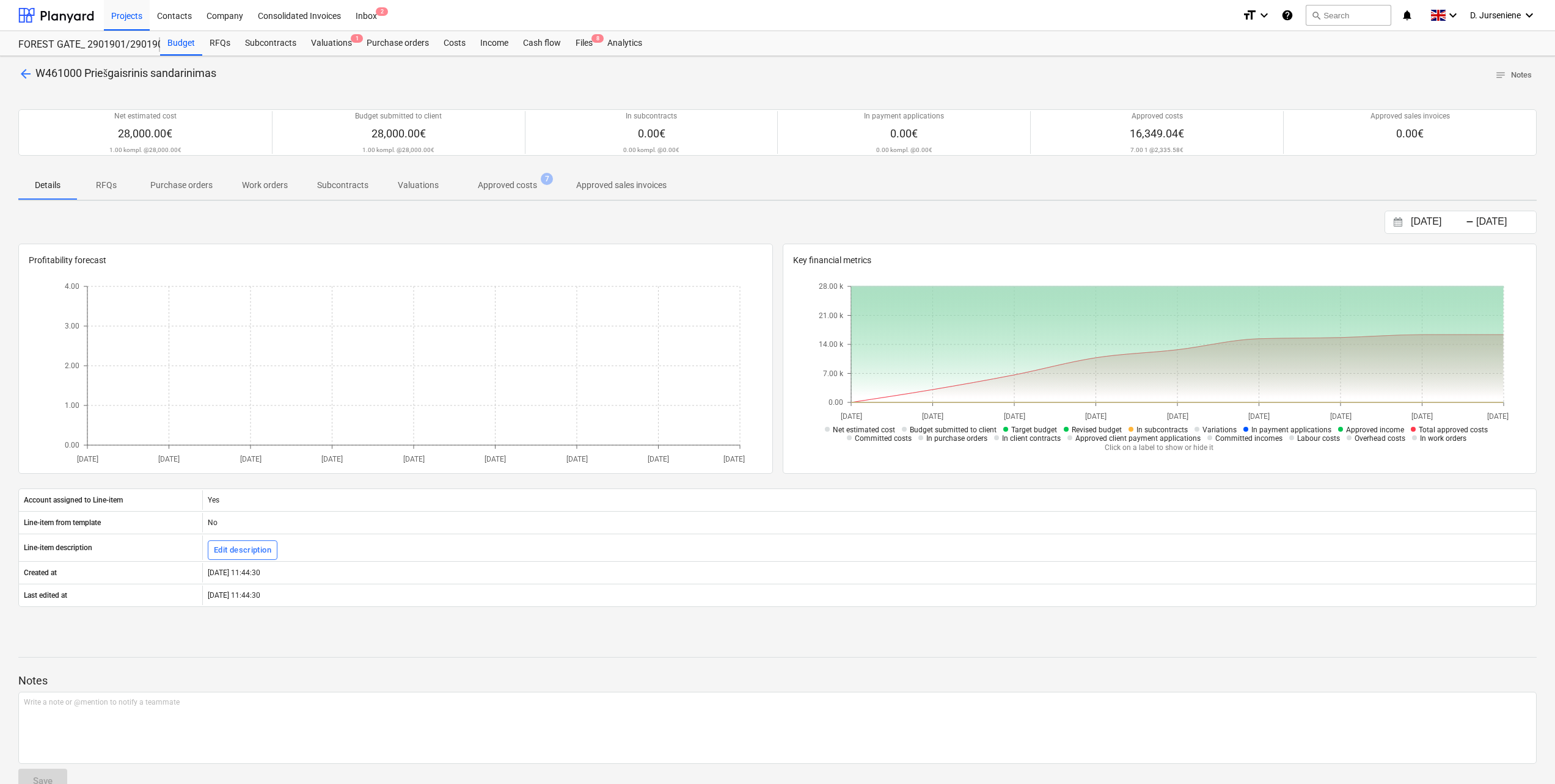
click at [501, 183] on p "Approved costs" at bounding box center [507, 185] width 59 height 13
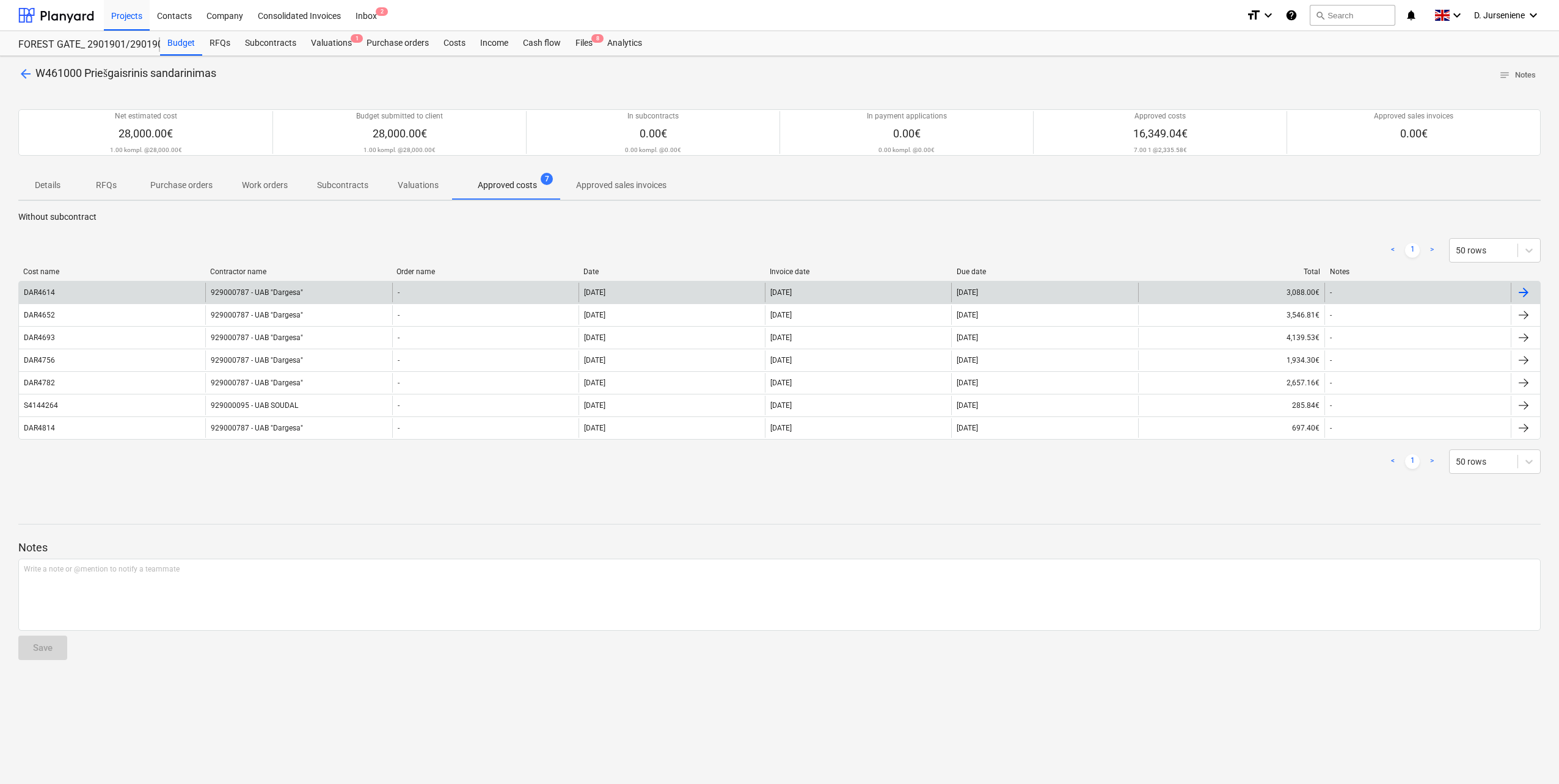
click at [1525, 294] on div at bounding box center [1523, 292] width 15 height 15
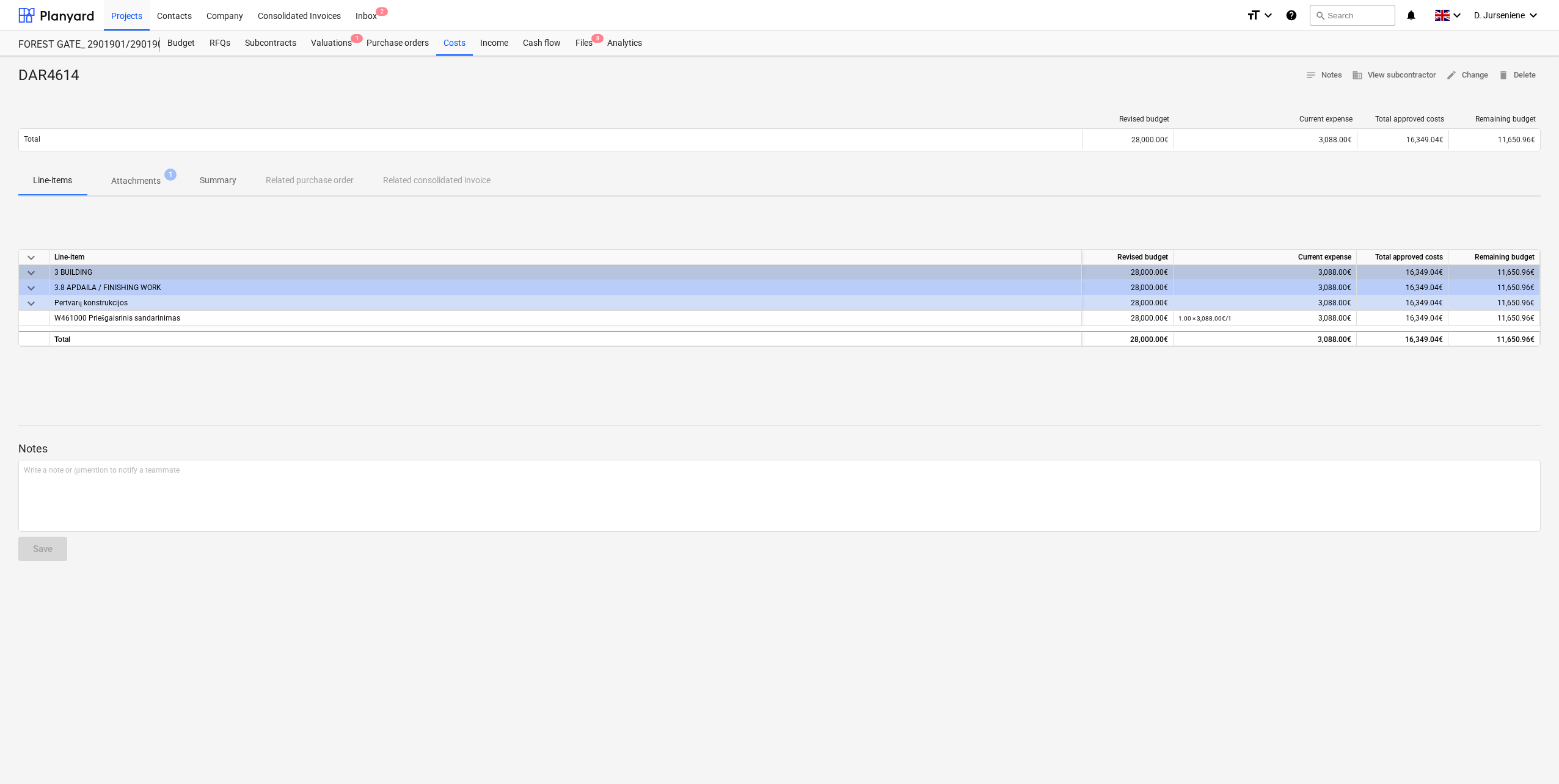
click at [144, 183] on p "Attachments" at bounding box center [136, 181] width 49 height 13
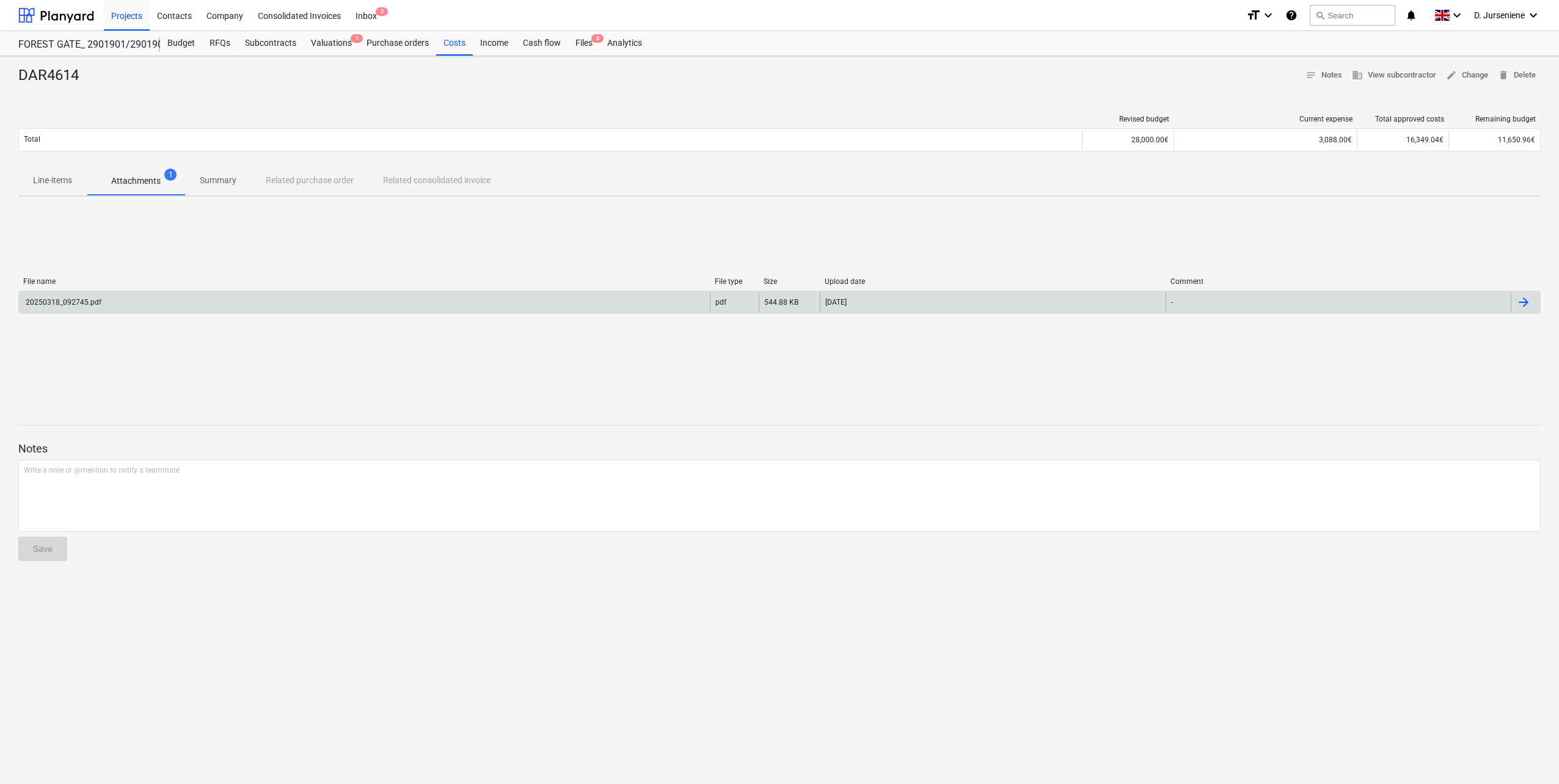
click at [79, 295] on div "20250318_092745.pdf" at bounding box center [364, 302] width 691 height 20
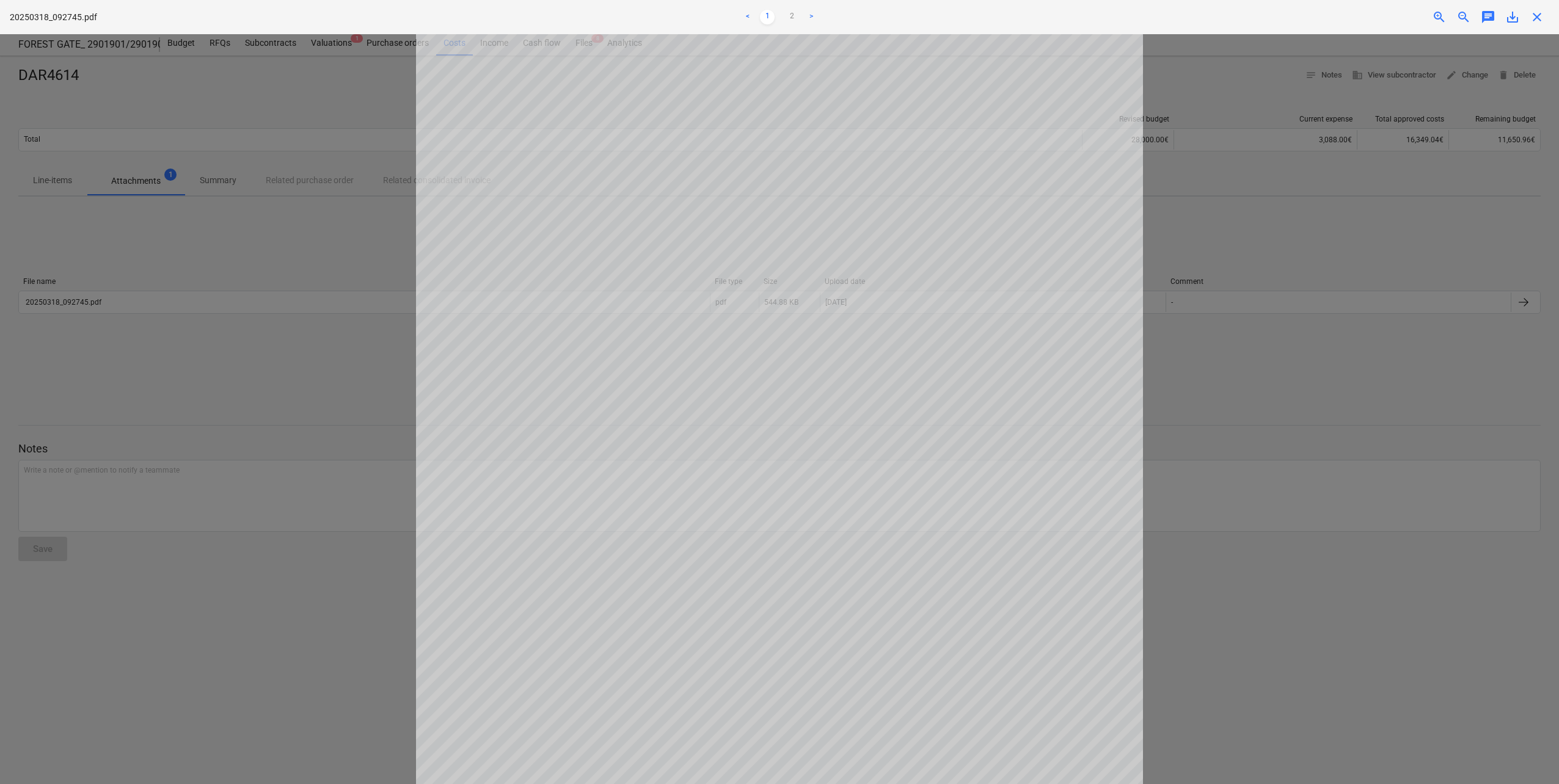
click at [1238, 91] on div at bounding box center [779, 409] width 1559 height 750
click at [793, 13] on link "2" at bounding box center [791, 16] width 15 height 15
click at [1529, 24] on span "close" at bounding box center [1536, 16] width 15 height 15
